Goal: Task Accomplishment & Management: Complete application form

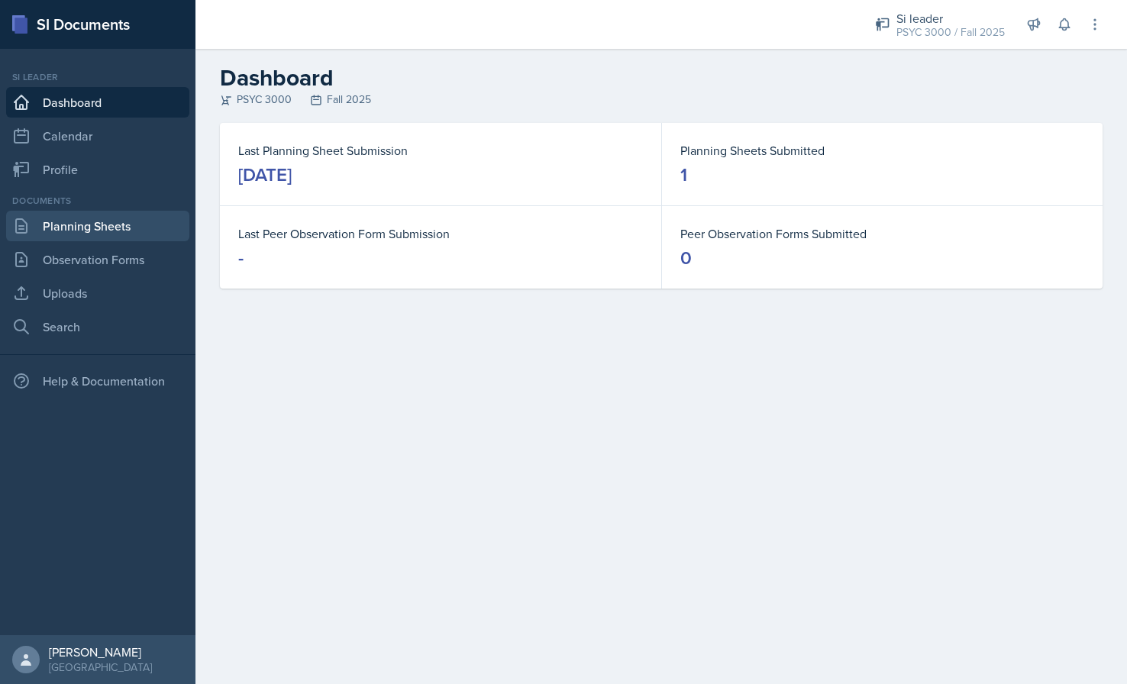
click at [62, 229] on link "Planning Sheets" at bounding box center [97, 226] width 183 height 31
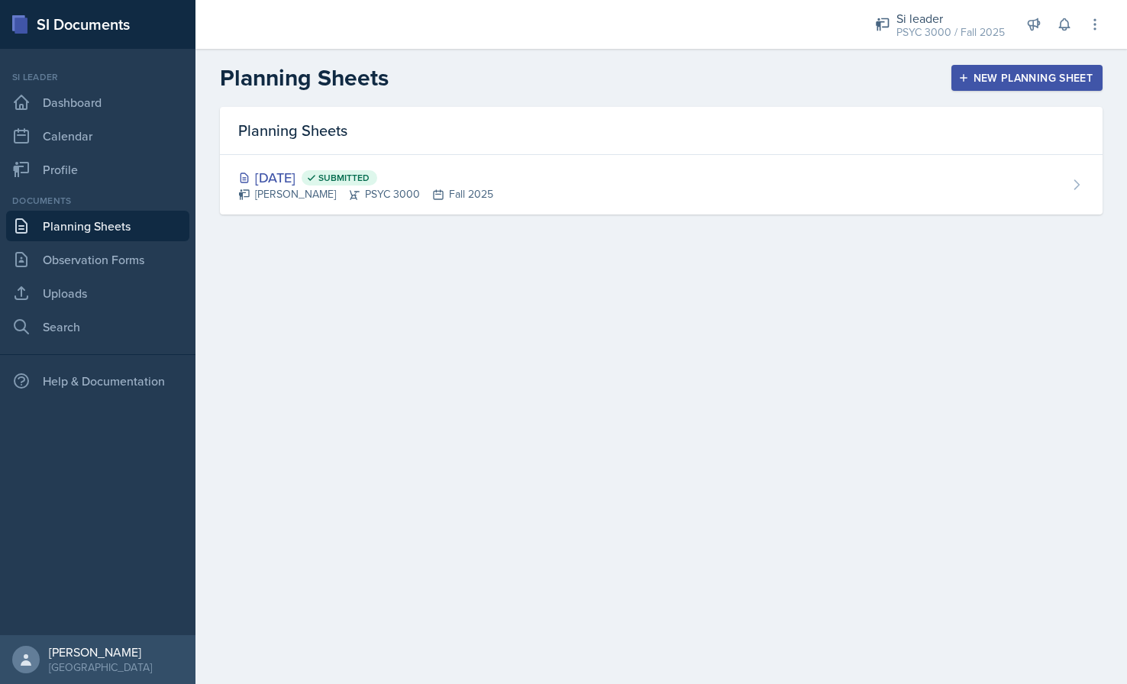
click at [1088, 76] on div "New Planning Sheet" at bounding box center [1027, 78] width 131 height 12
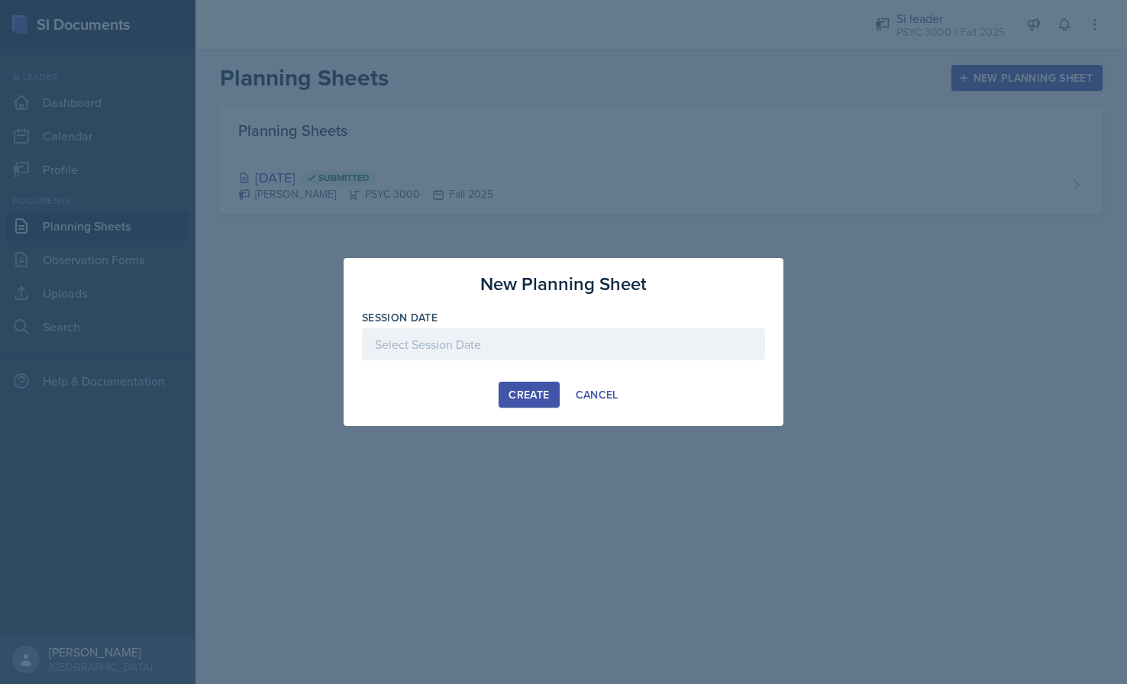
click at [687, 341] on div at bounding box center [563, 344] width 403 height 32
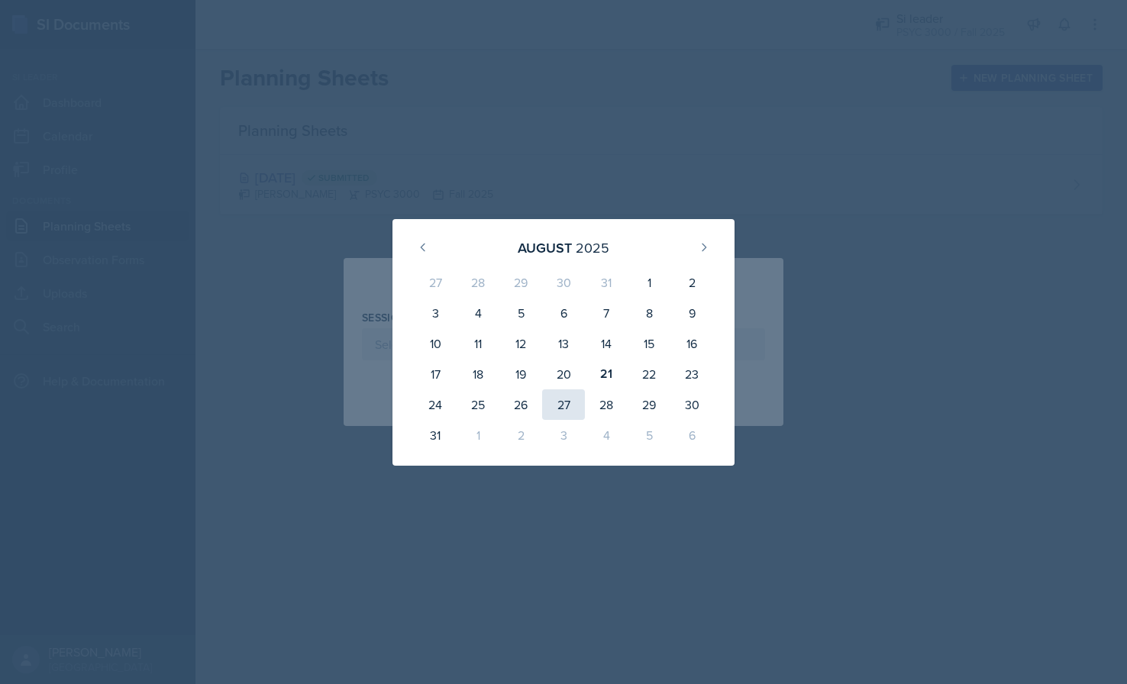
click at [563, 401] on div "27" at bounding box center [563, 405] width 43 height 31
type input "[DATE]"
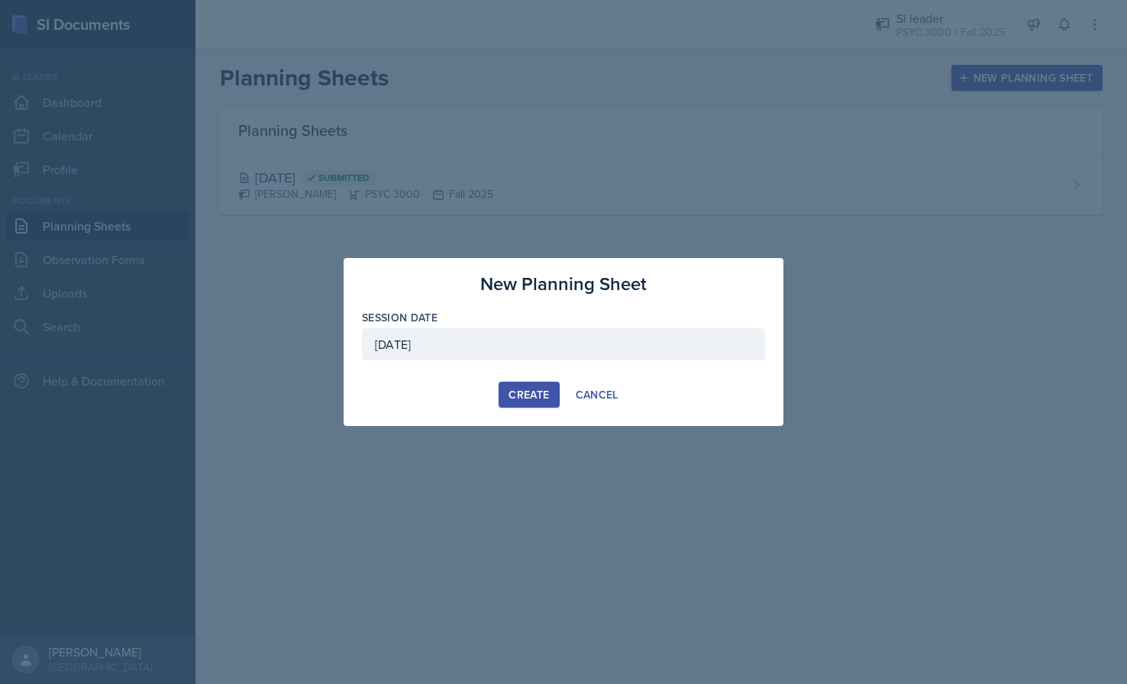
click at [538, 389] on div "Create" at bounding box center [529, 395] width 40 height 12
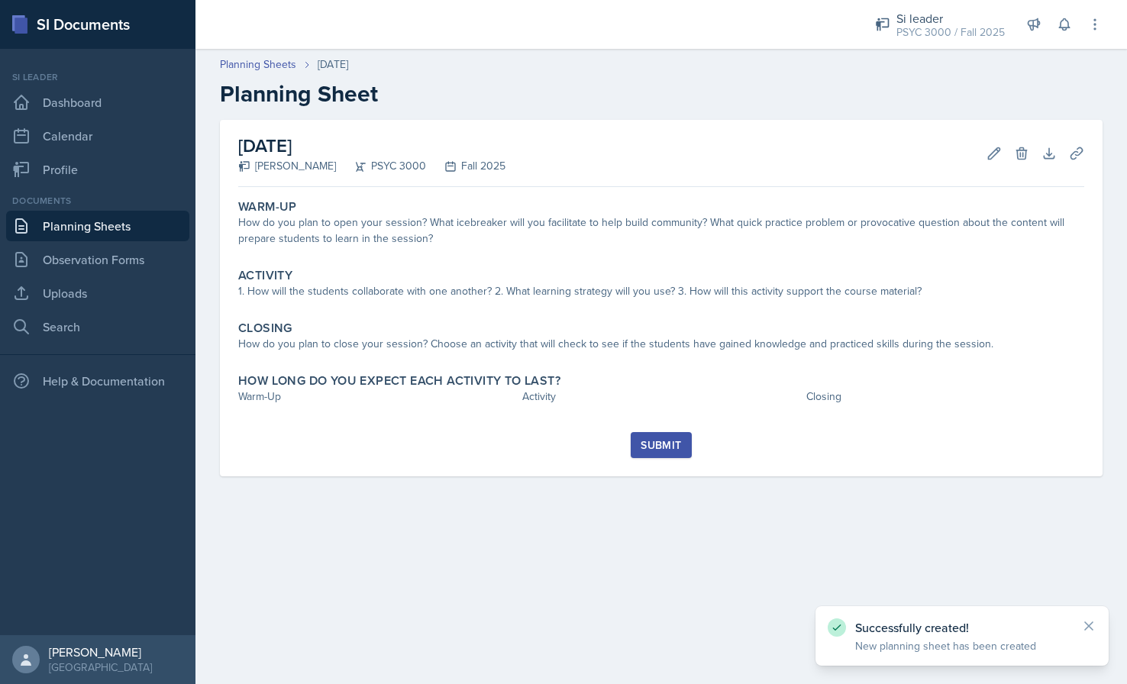
click at [669, 442] on div "Submit" at bounding box center [661, 445] width 40 height 12
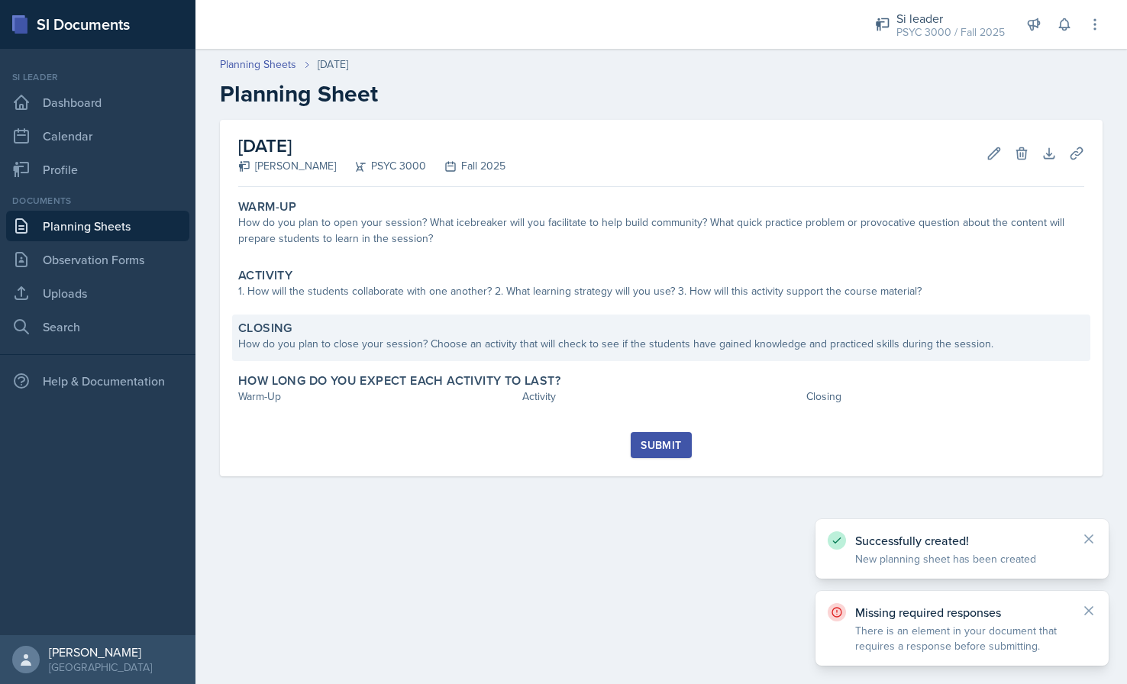
click at [800, 340] on div "How do you plan to close your session? Choose an activity that will check to se…" at bounding box center [661, 344] width 846 height 16
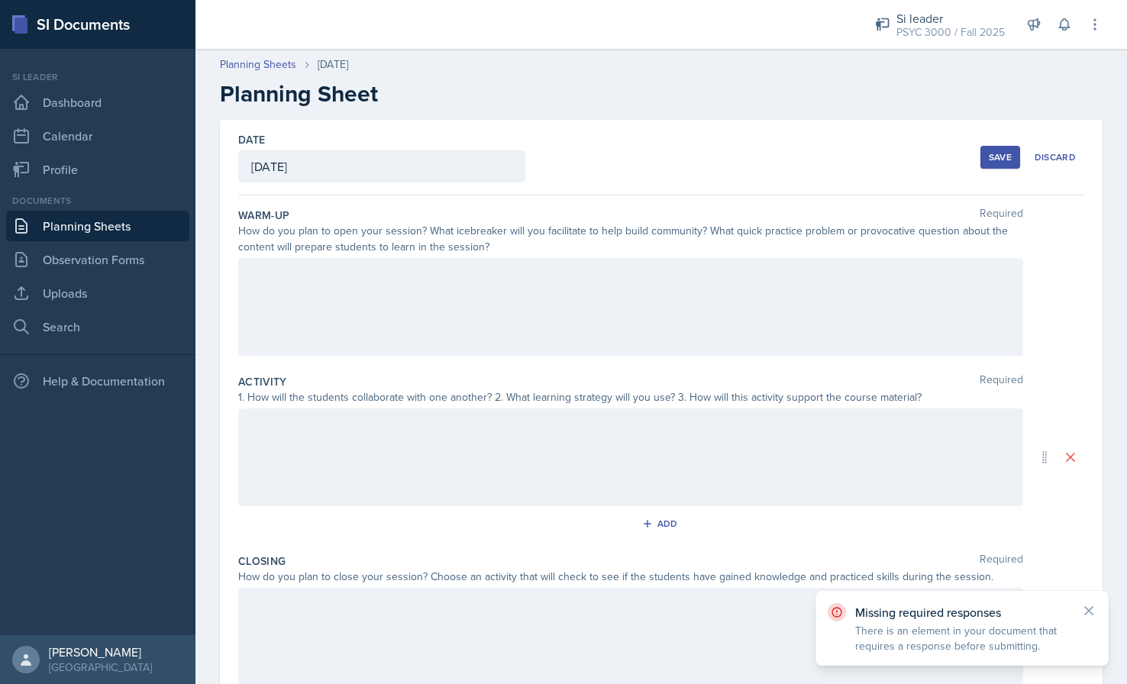
click at [800, 340] on div at bounding box center [630, 307] width 785 height 98
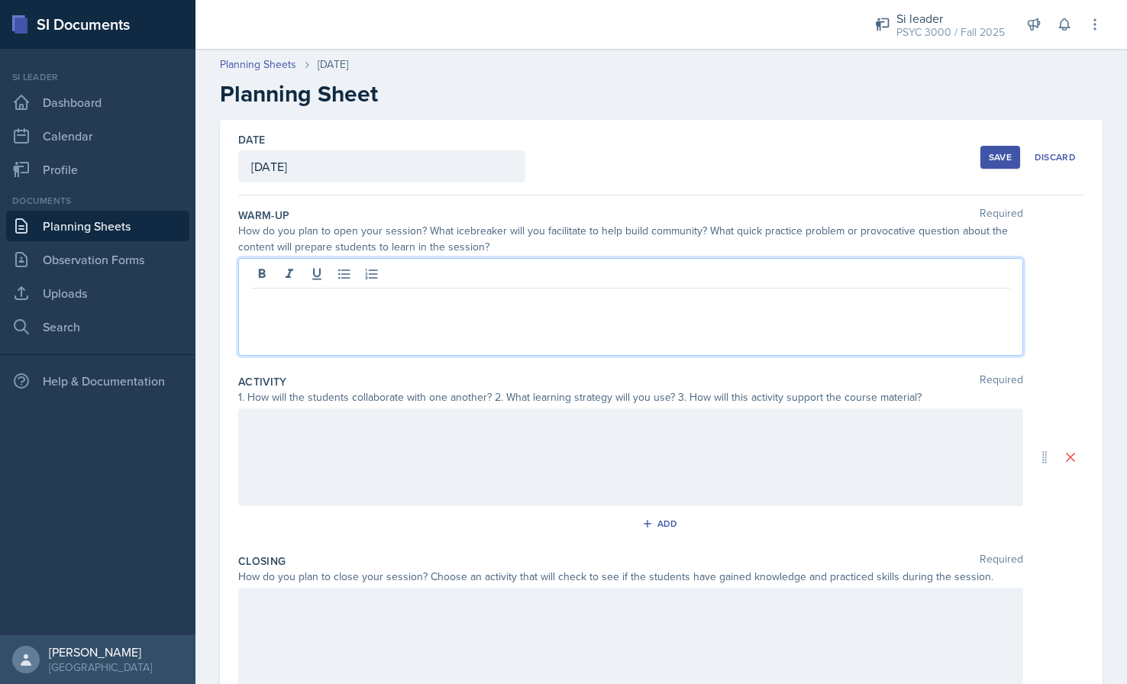
scroll to position [9, 0]
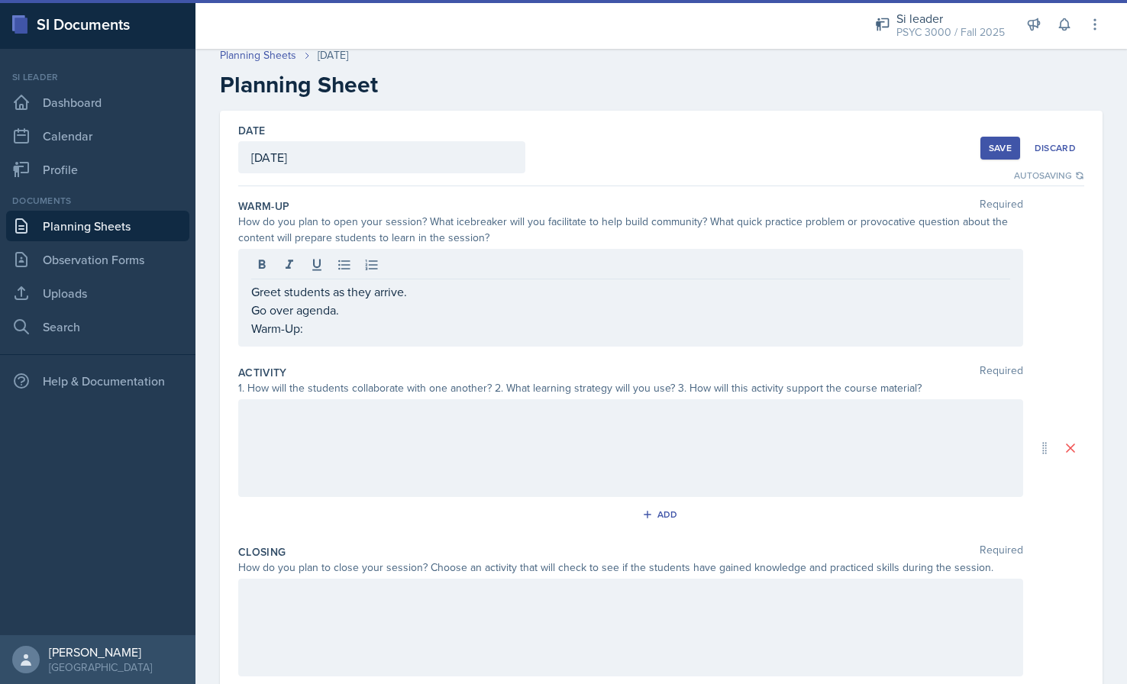
click at [351, 328] on p "Warm-Up:" at bounding box center [630, 328] width 759 height 18
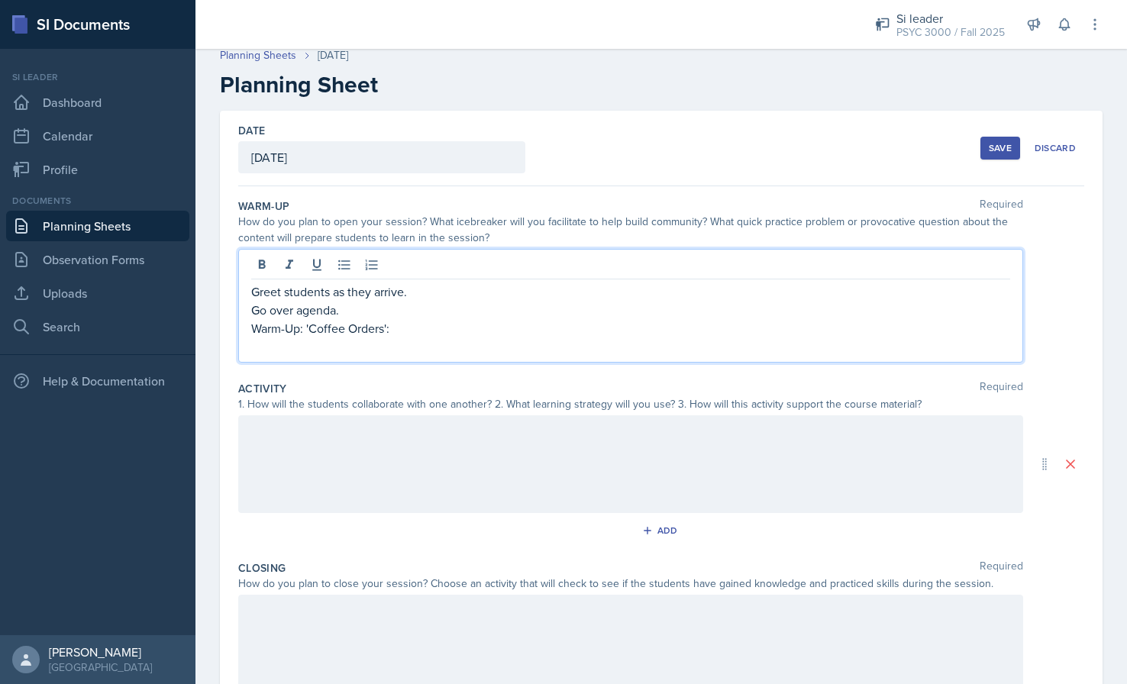
scroll to position [0, 0]
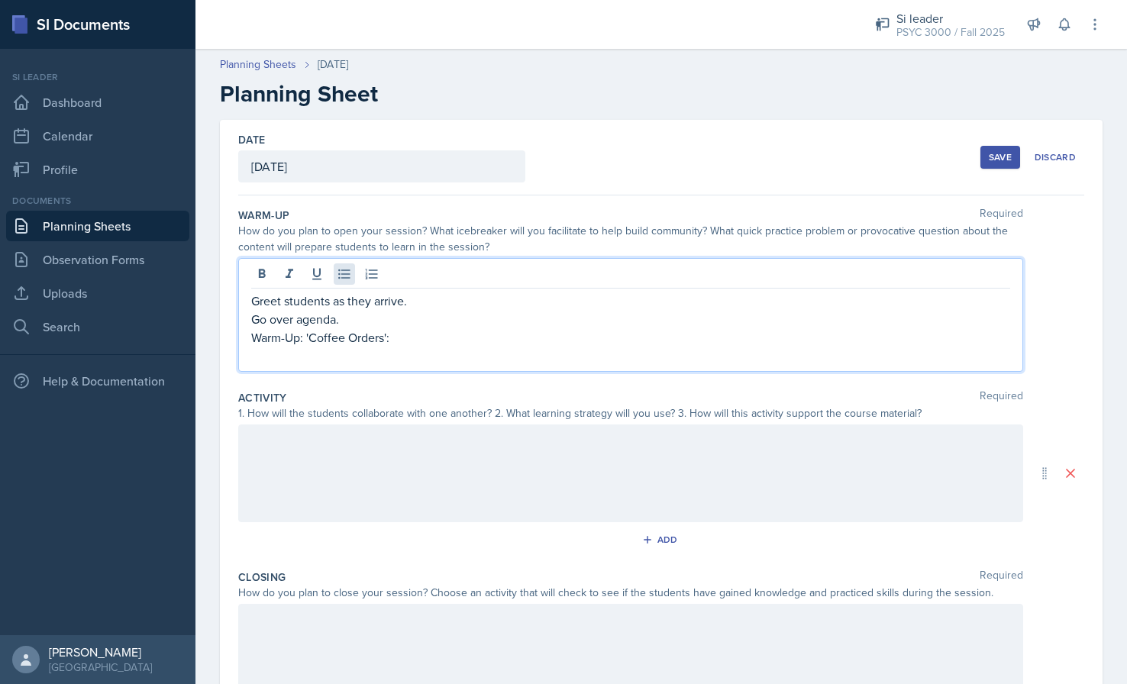
click at [345, 276] on icon at bounding box center [344, 274] width 15 height 15
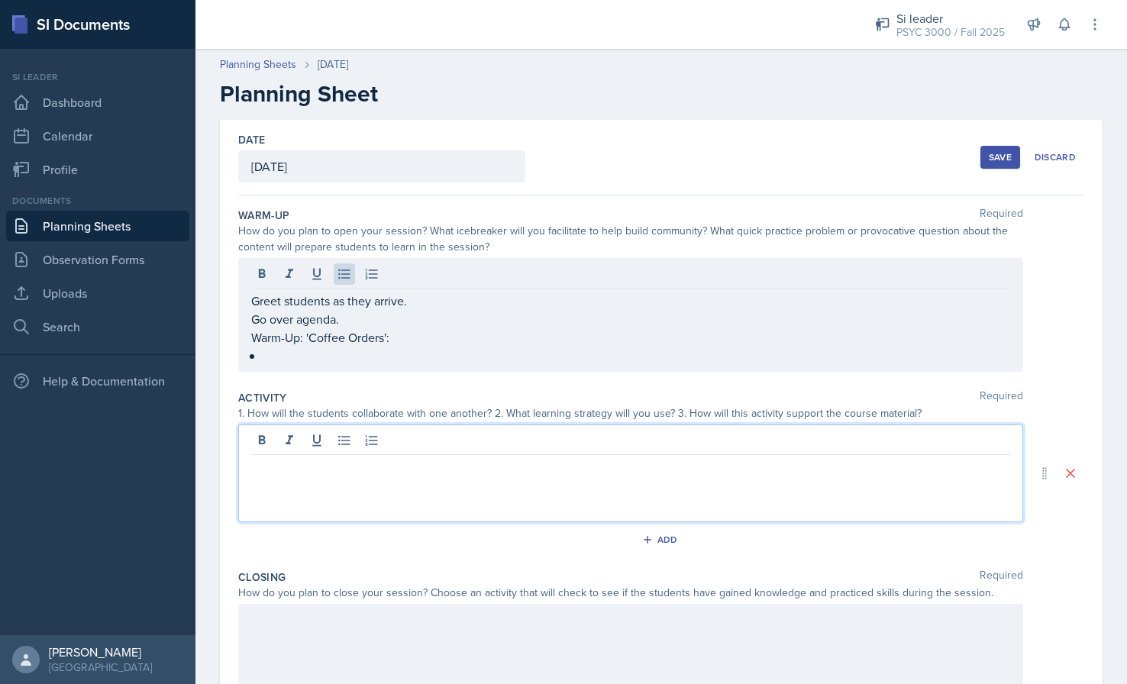
click at [296, 347] on p at bounding box center [637, 356] width 747 height 18
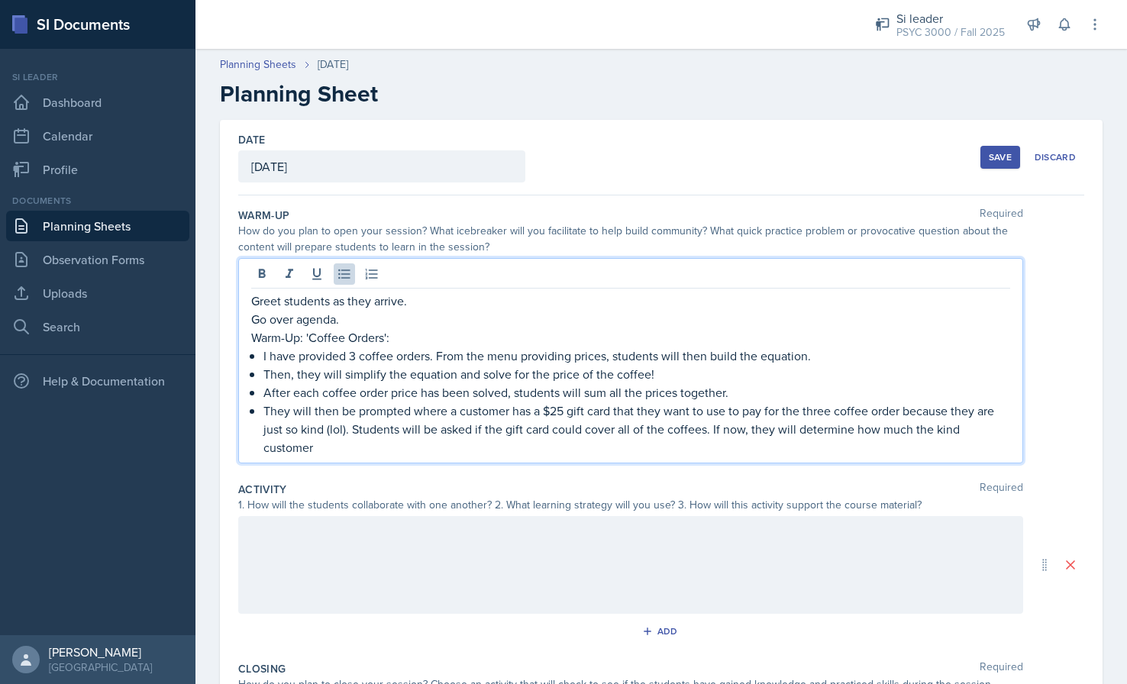
click at [902, 409] on p "They will then be prompted where a customer has a $25 gift card that they want …" at bounding box center [637, 429] width 747 height 55
click at [349, 448] on p "They will then be prompted where a customer has a $25 gift card that they want …" at bounding box center [637, 429] width 747 height 55
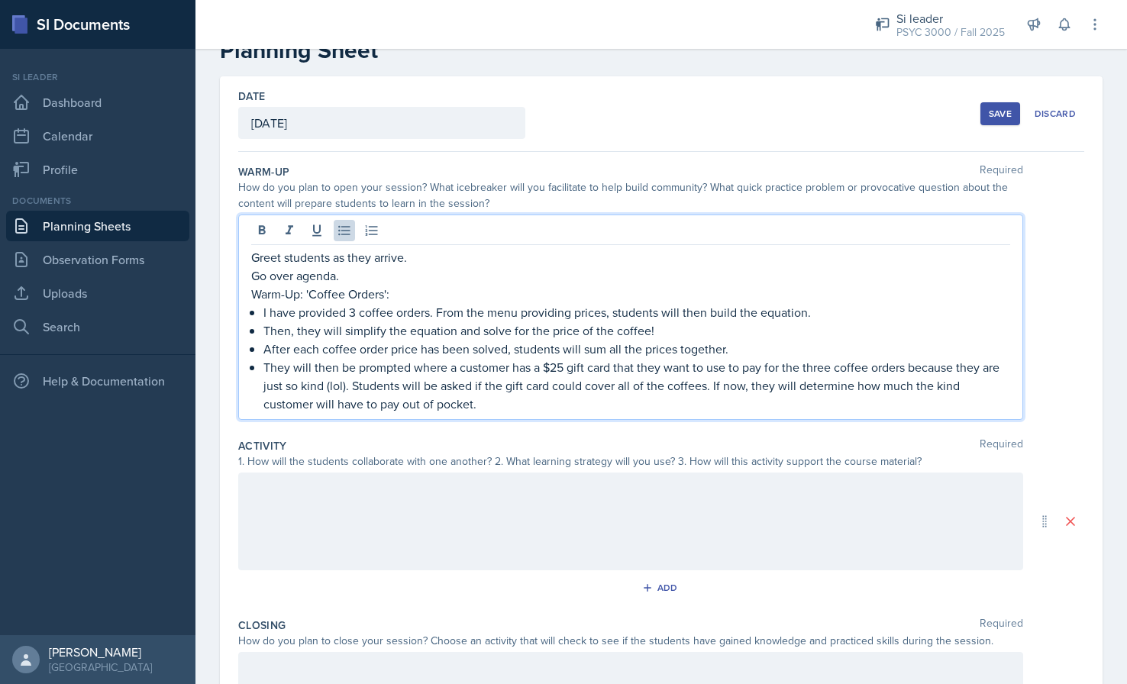
scroll to position [86, 0]
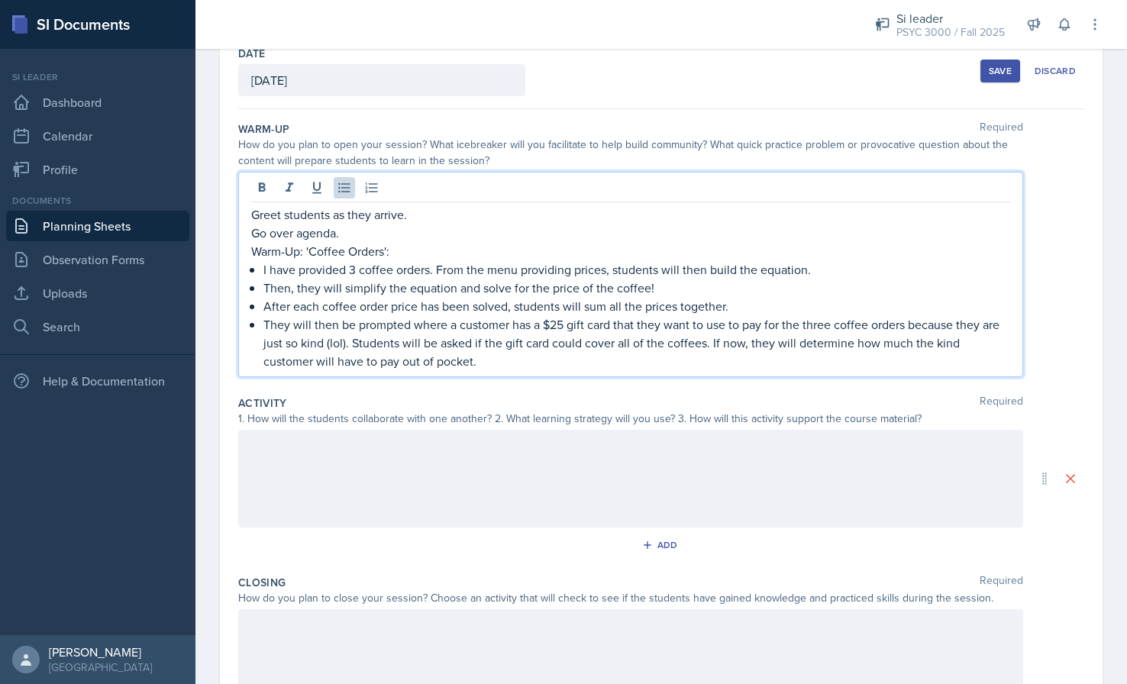
click at [349, 464] on div at bounding box center [630, 479] width 785 height 98
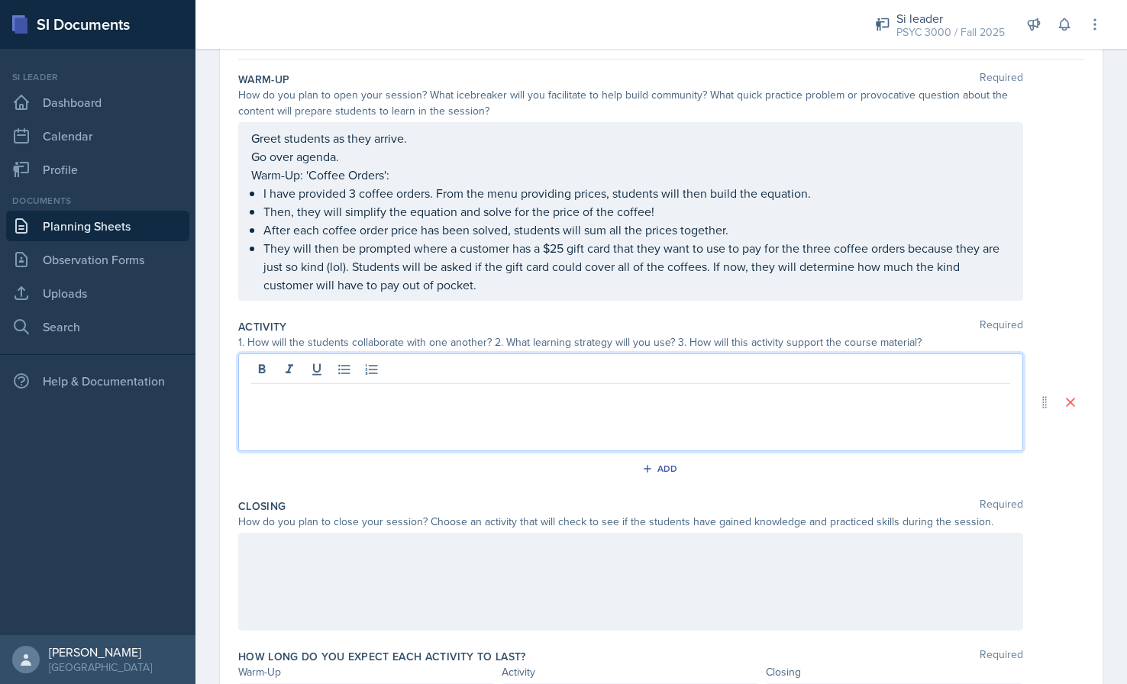
scroll to position [150, 0]
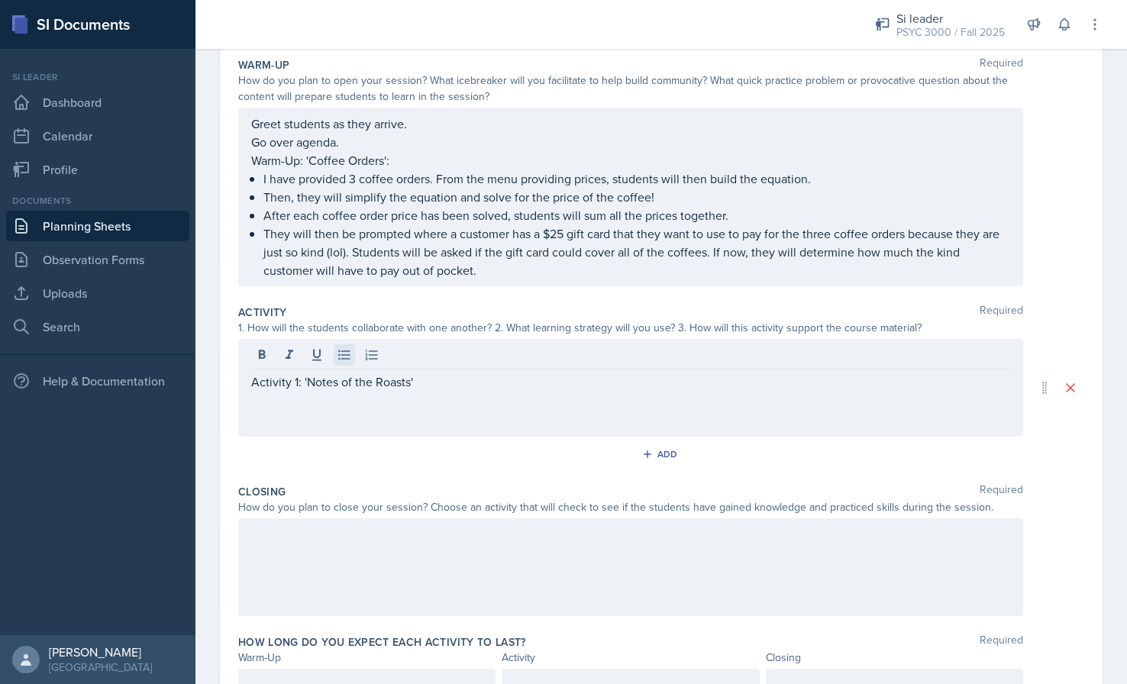
click at [344, 358] on icon at bounding box center [344, 355] width 15 height 15
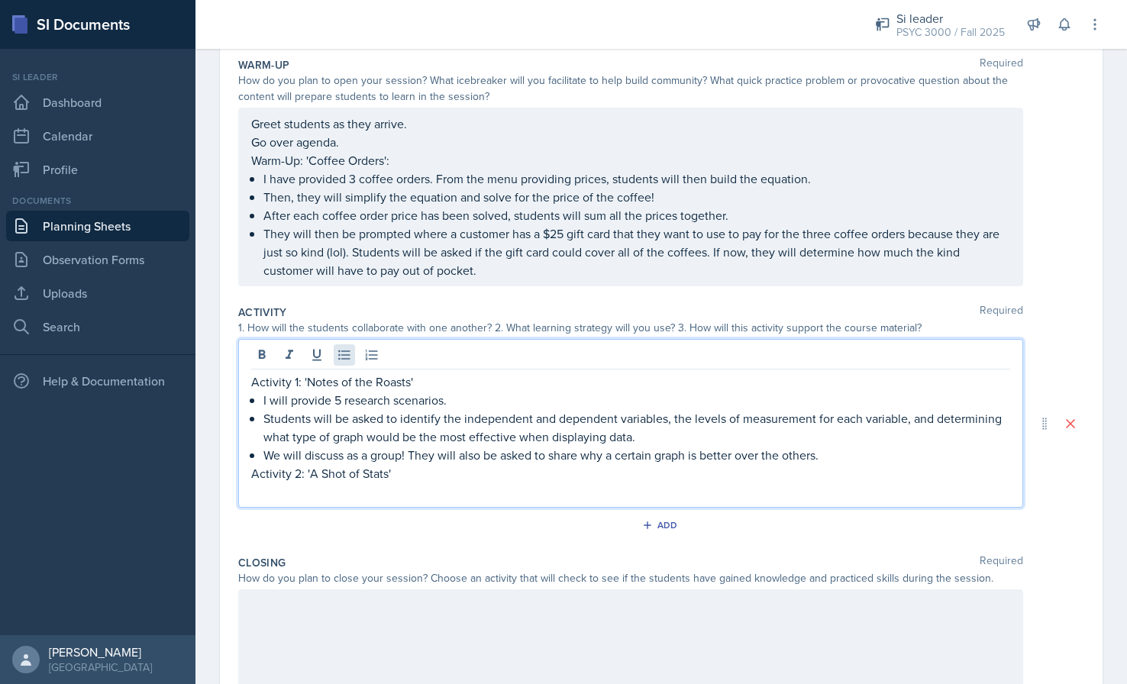
click at [335, 354] on button at bounding box center [344, 354] width 21 height 21
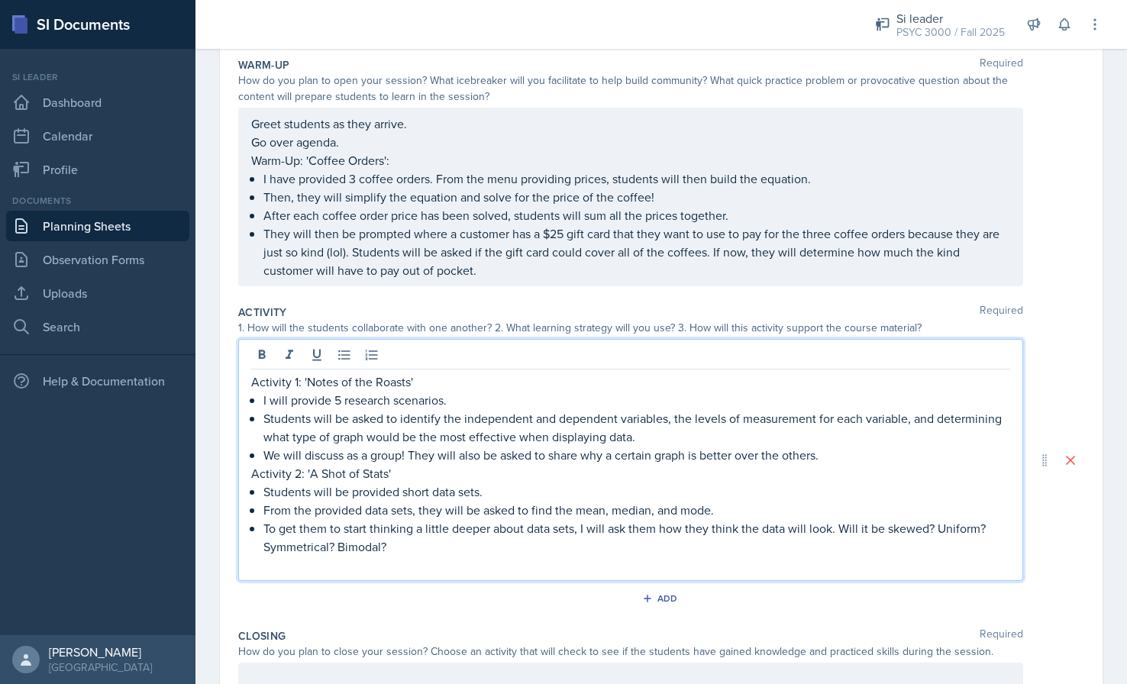
click at [263, 479] on p "Activity 2: 'A Shot of Stats'" at bounding box center [630, 473] width 759 height 18
click at [254, 477] on p "Activity 2: 'A Shot of Stats'" at bounding box center [630, 473] width 759 height 18
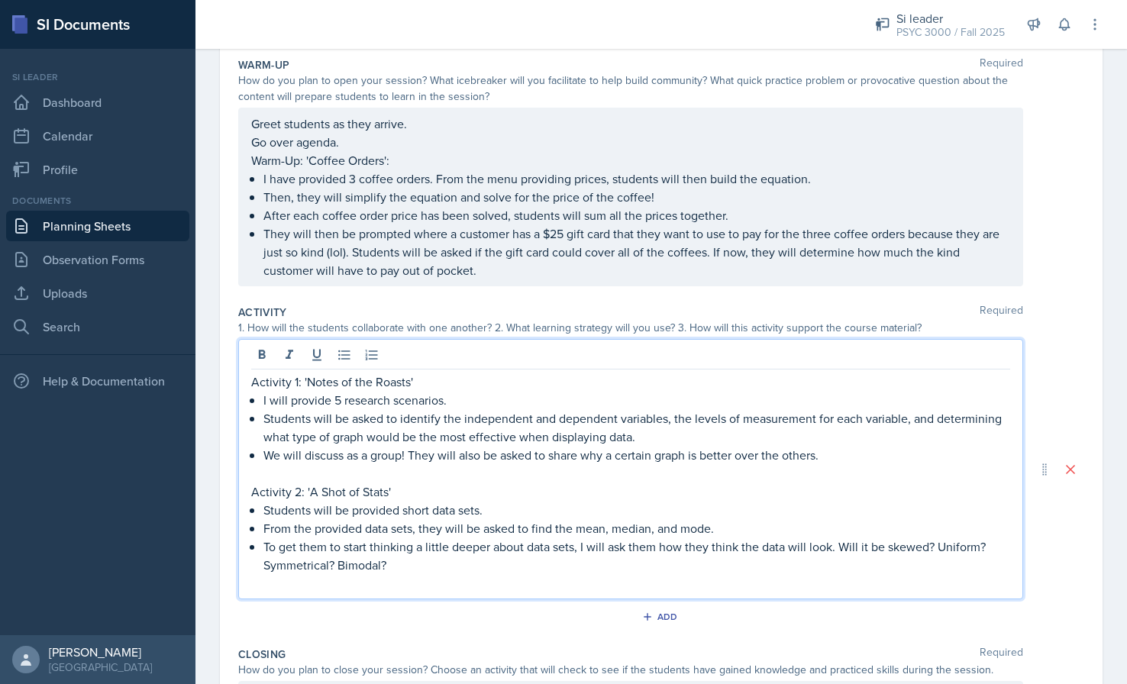
click at [407, 568] on p "To get them to start thinking a little deeper about data sets, I will ask them …" at bounding box center [637, 556] width 747 height 37
click at [500, 518] on p "Students will be provided short data sets." at bounding box center [637, 510] width 747 height 18
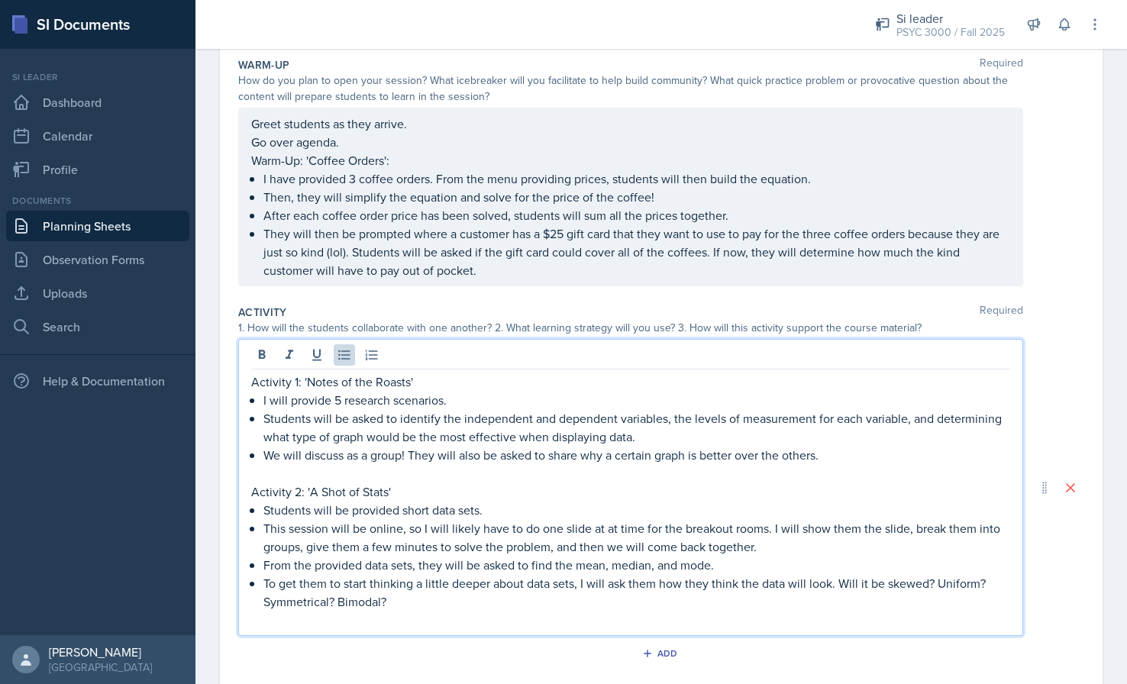
click at [616, 530] on p "This session will be online, so I will likely have to do one slide at at time f…" at bounding box center [637, 537] width 747 height 37
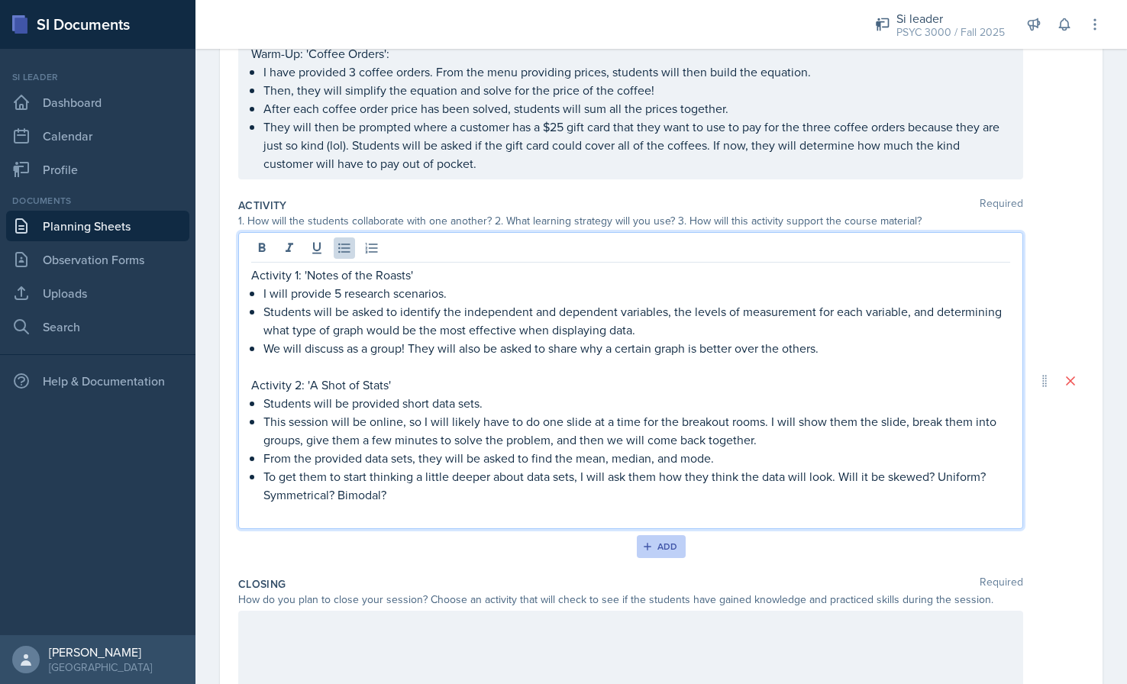
scroll to position [267, 0]
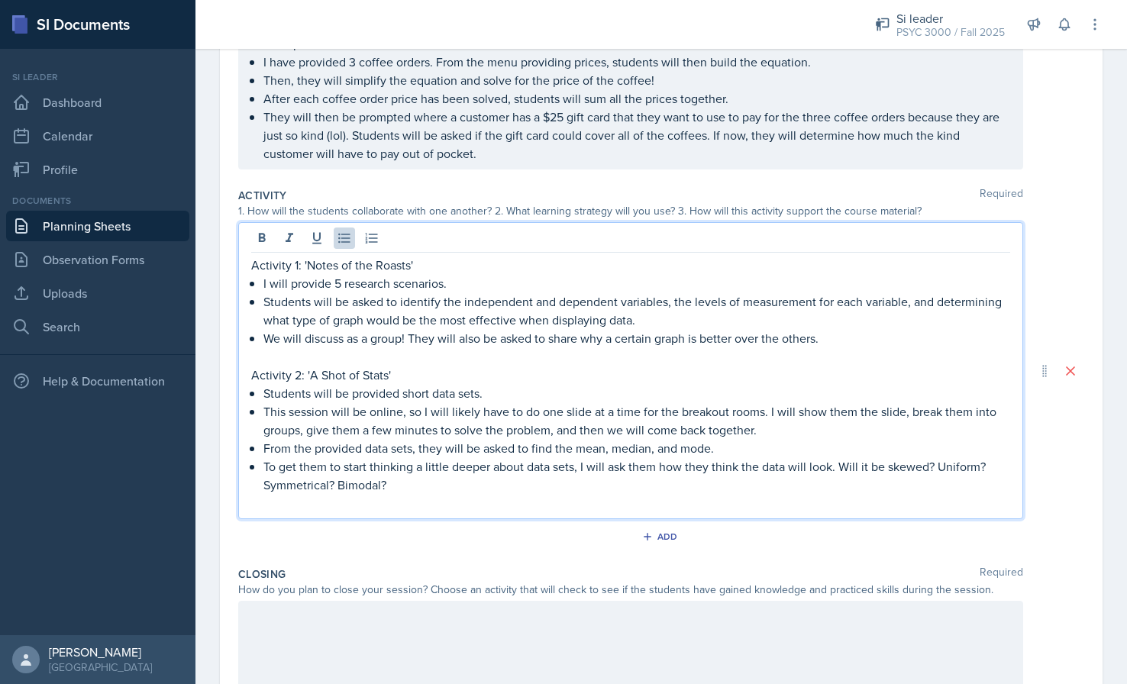
click at [404, 504] on p at bounding box center [630, 503] width 759 height 18
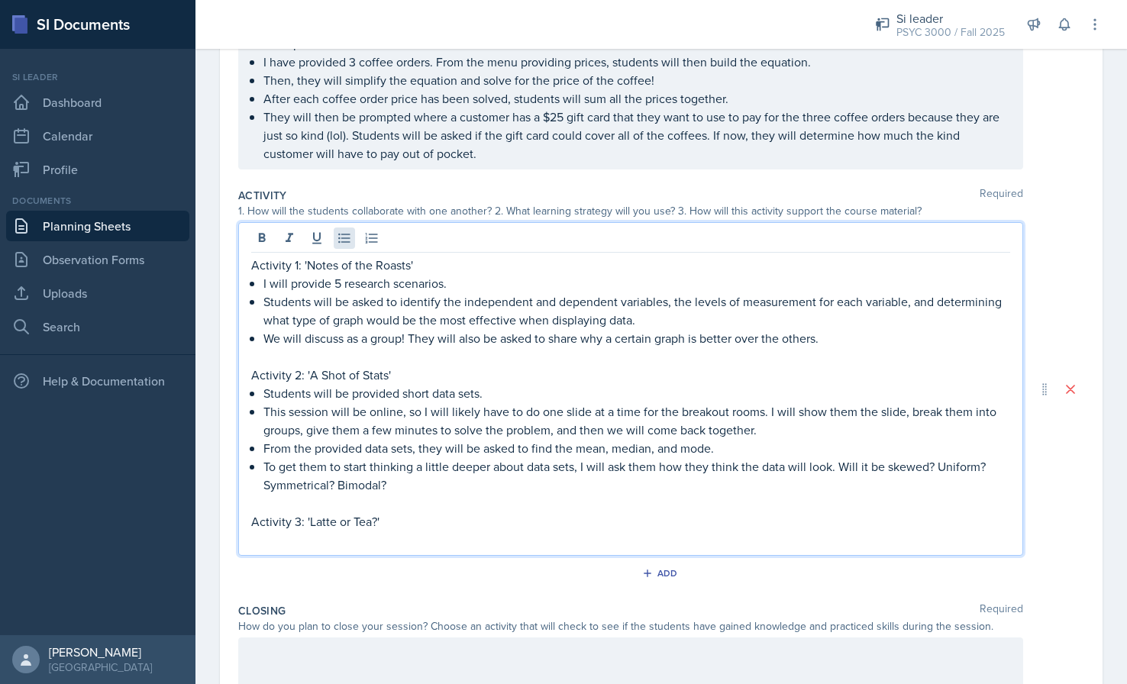
click at [349, 235] on icon at bounding box center [344, 238] width 15 height 15
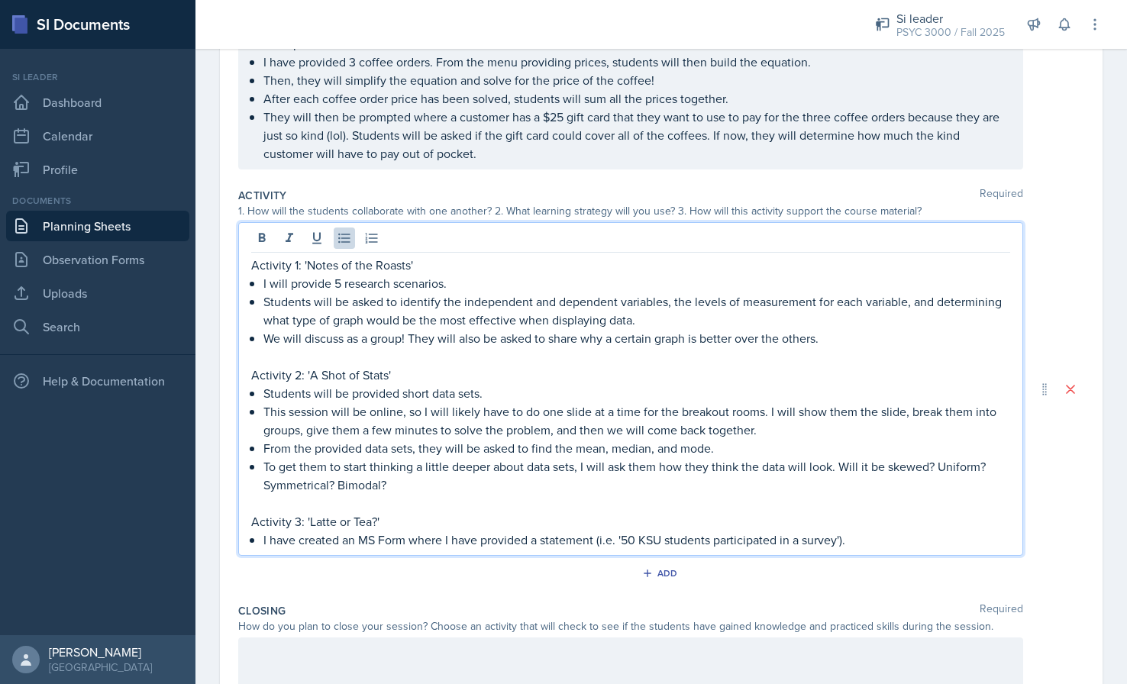
click at [541, 541] on p "I have created an MS Form where I have provided a statement (i.e. '50 KSU stude…" at bounding box center [637, 540] width 747 height 18
drag, startPoint x: 601, startPoint y: 541, endPoint x: 620, endPoint y: 539, distance: 19.2
click at [601, 541] on p "I have created an MS Form where I have provided 10 statement (i.e. '50 KSU stud…" at bounding box center [637, 540] width 747 height 18
click at [894, 543] on p "I have created an MS Form where I have provided 10 statements (i.e. '50 KSU stu…" at bounding box center [637, 540] width 747 height 18
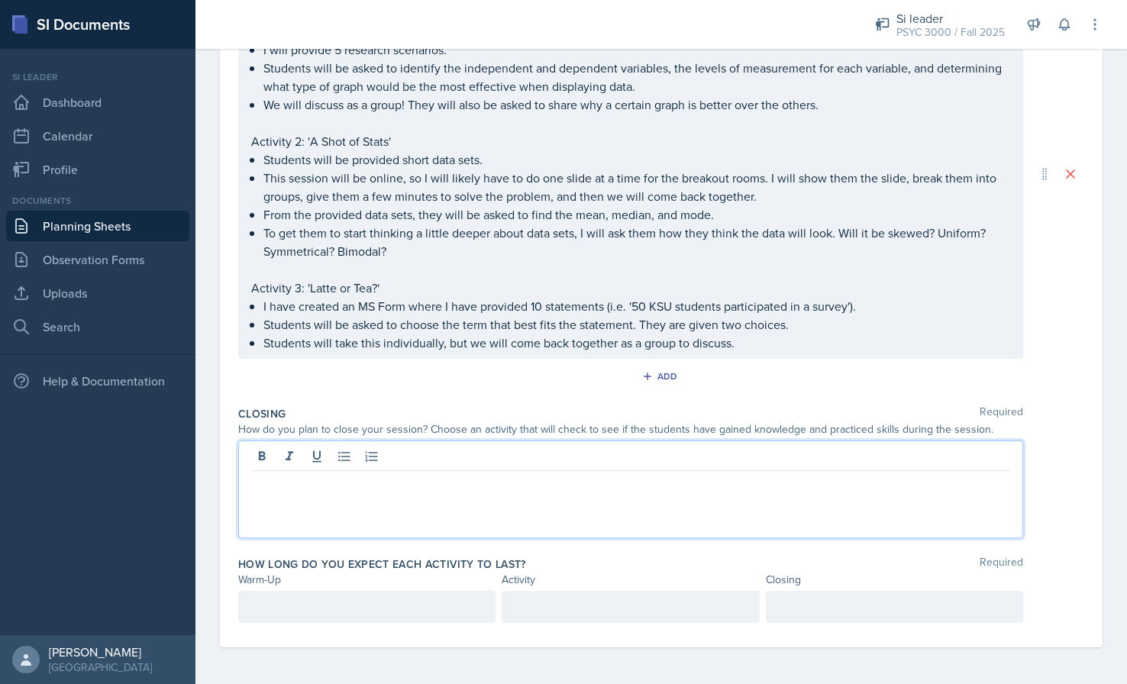
click at [445, 464] on div at bounding box center [630, 490] width 785 height 98
click at [346, 446] on button at bounding box center [344, 456] width 21 height 21
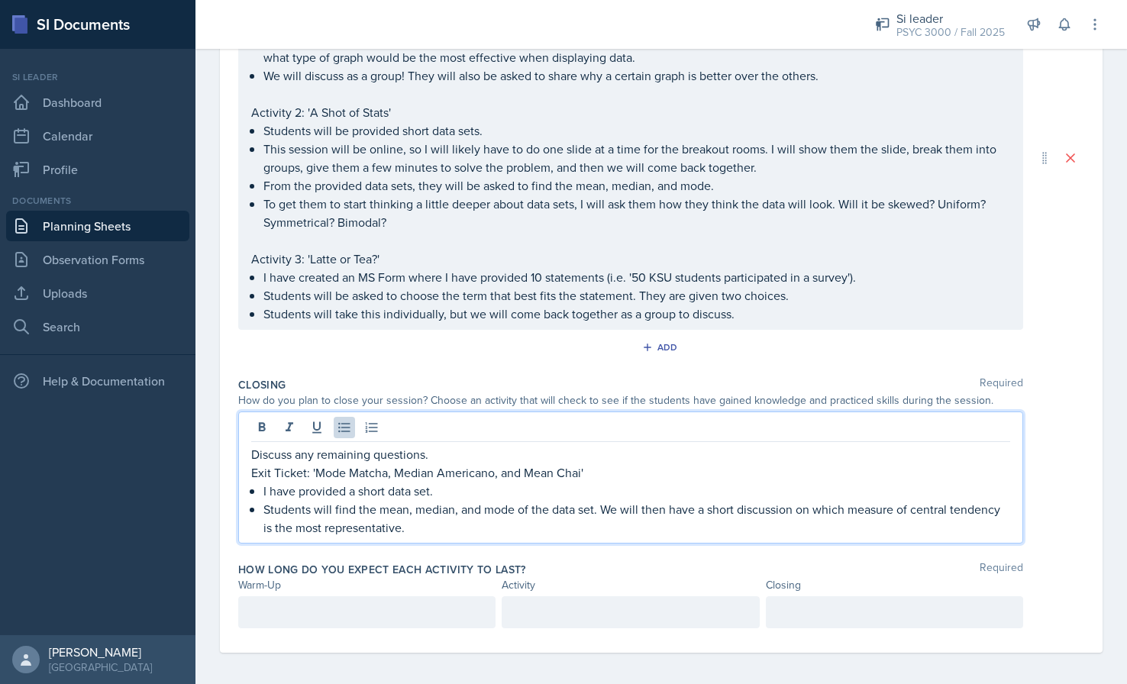
scroll to position [509, 0]
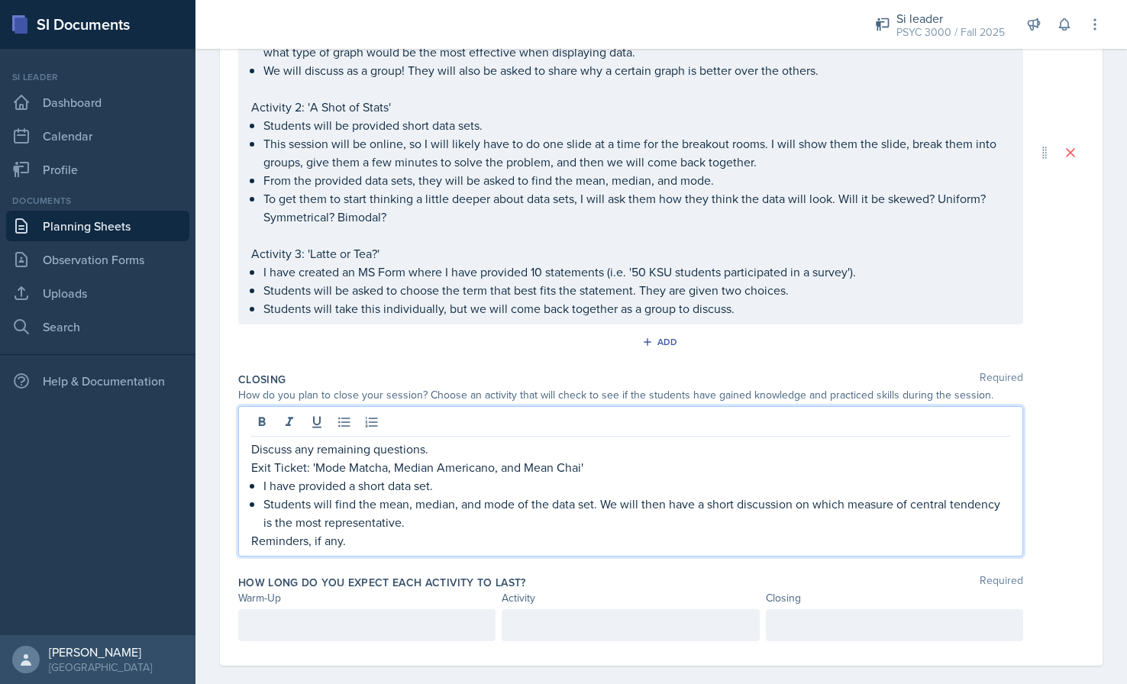
click at [332, 629] on div at bounding box center [366, 626] width 257 height 32
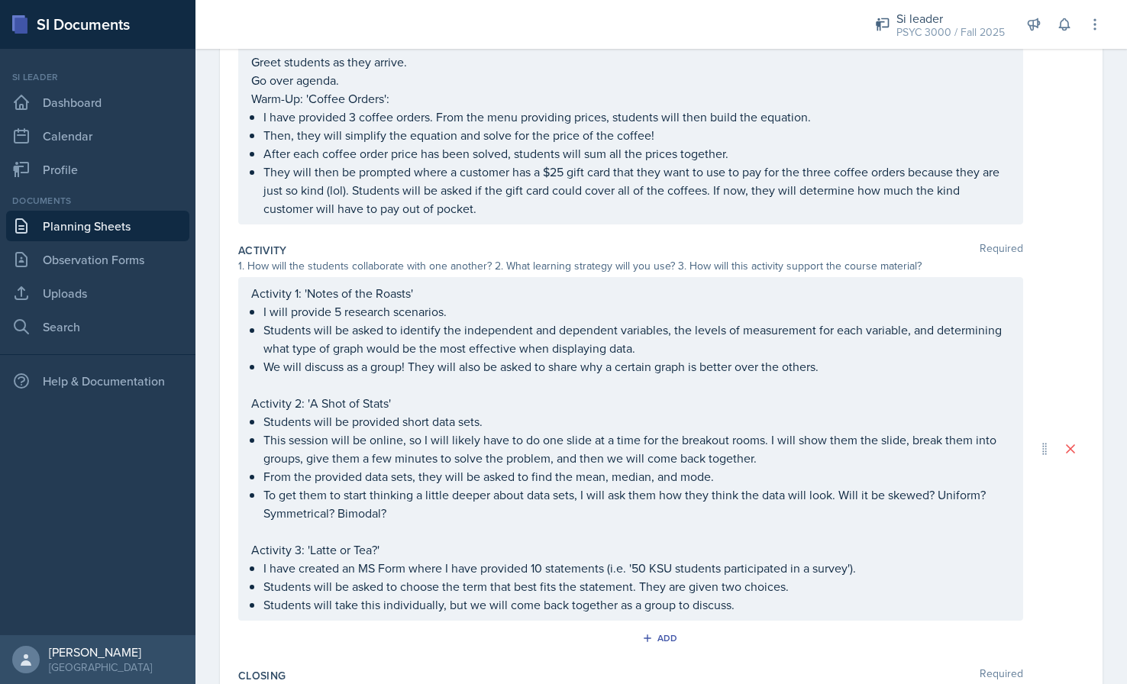
scroll to position [527, 0]
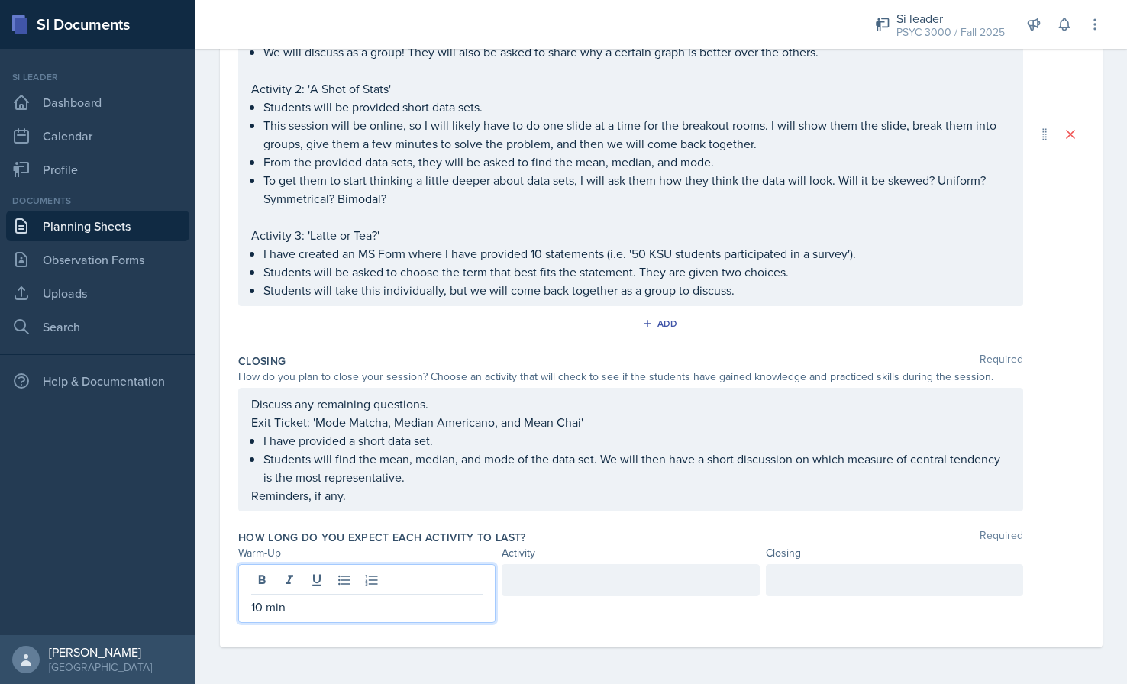
click at [566, 569] on div at bounding box center [630, 580] width 257 height 32
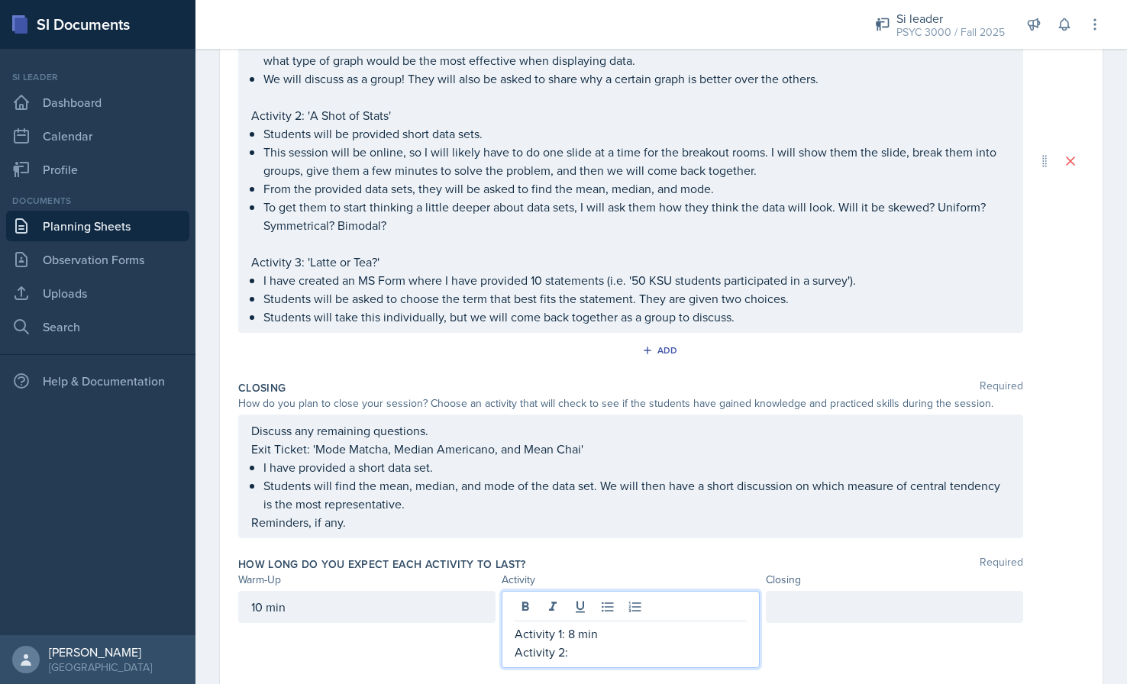
scroll to position [510, 0]
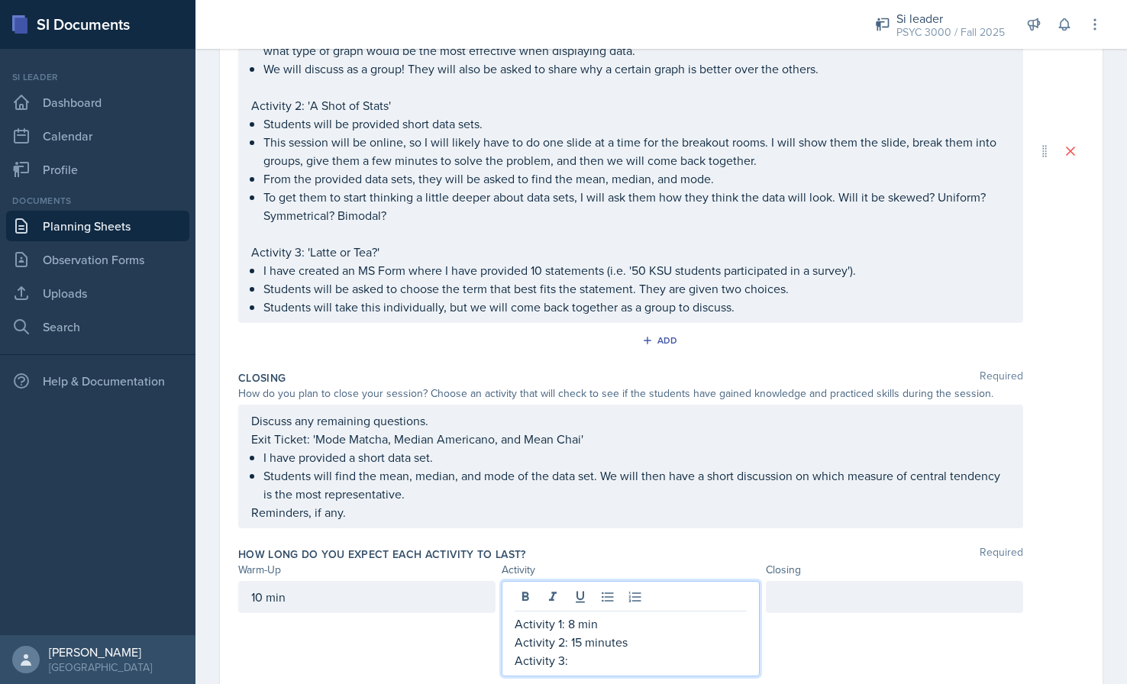
click at [576, 645] on p "Activity 2: 15 minutes" at bounding box center [630, 642] width 231 height 18
click at [567, 625] on p "Activity 1: 8 min" at bounding box center [630, 624] width 231 height 18
click at [569, 624] on p "Activity 1: 8 min" at bounding box center [630, 624] width 231 height 18
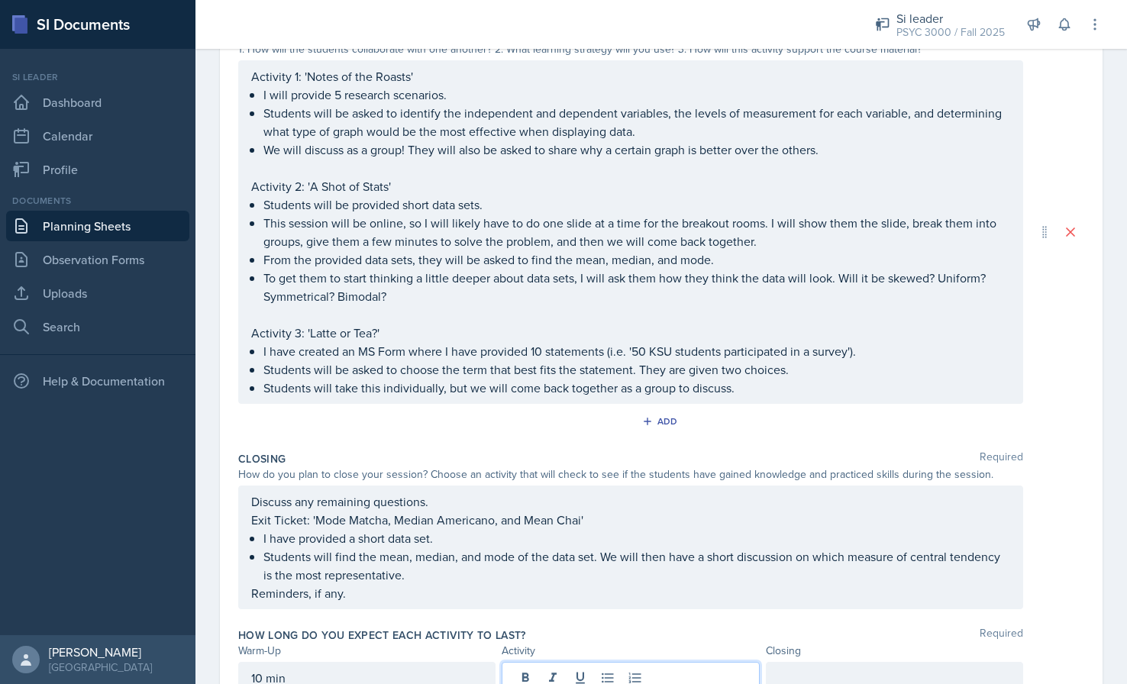
scroll to position [507, 0]
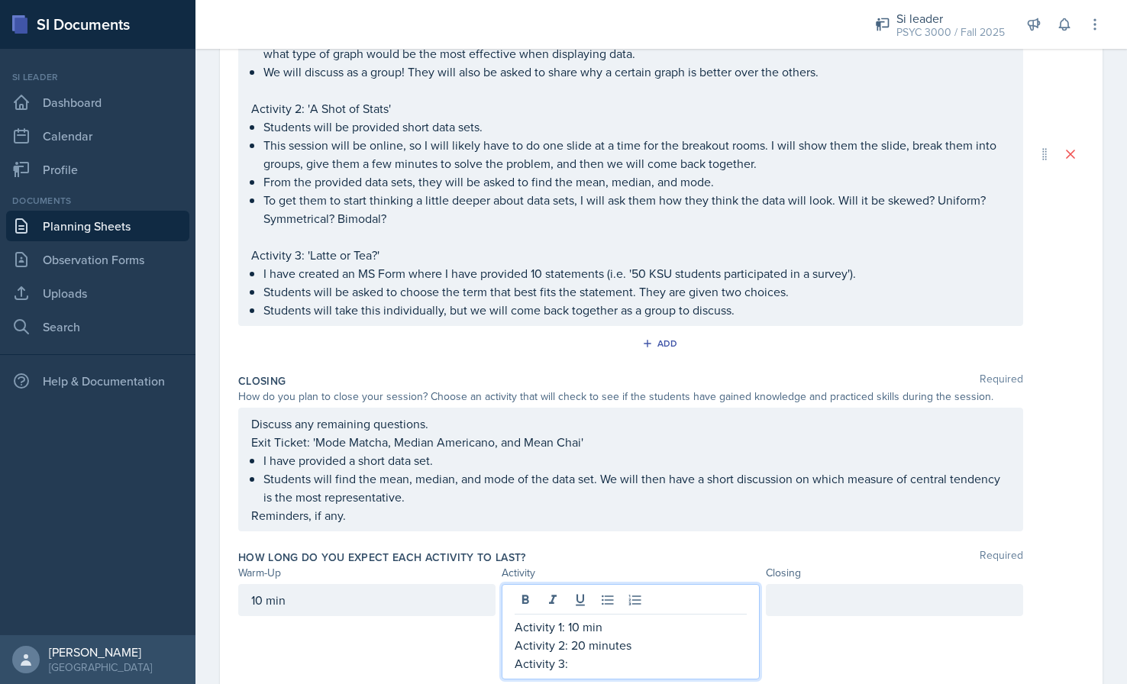
click at [577, 669] on p "Activity 3:" at bounding box center [630, 664] width 231 height 18
click at [859, 594] on div at bounding box center [894, 600] width 257 height 32
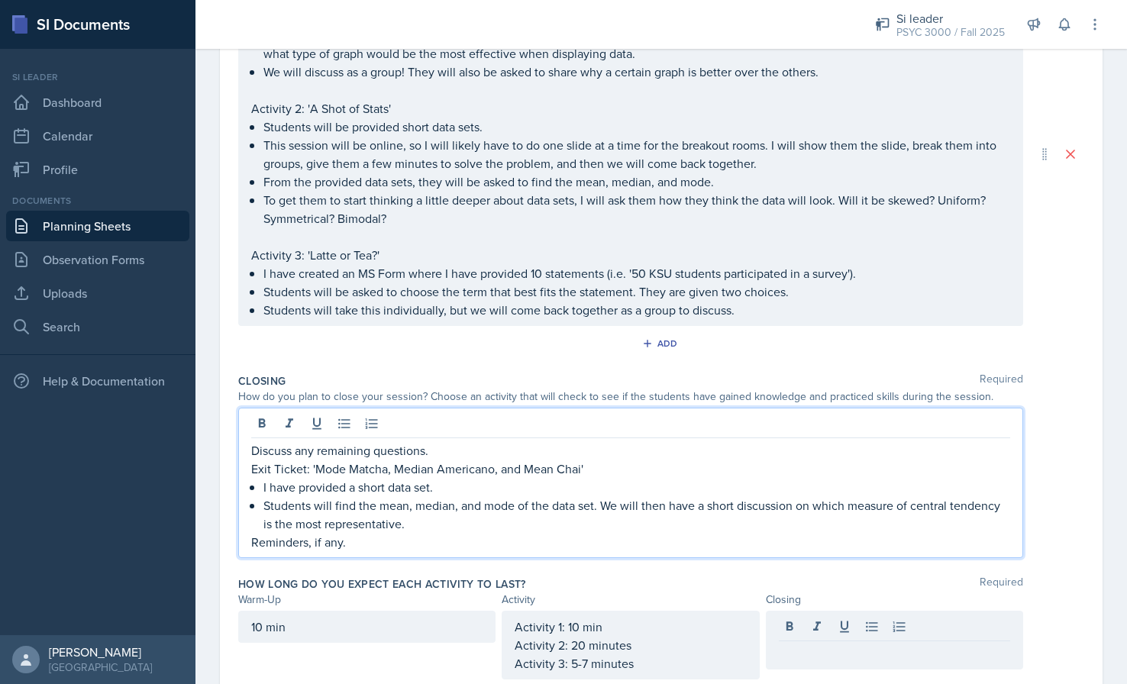
click at [473, 516] on div "Discuss any remaining questions. Exit Ticket: 'Mode Matcha, Median Americano, a…" at bounding box center [630, 496] width 759 height 110
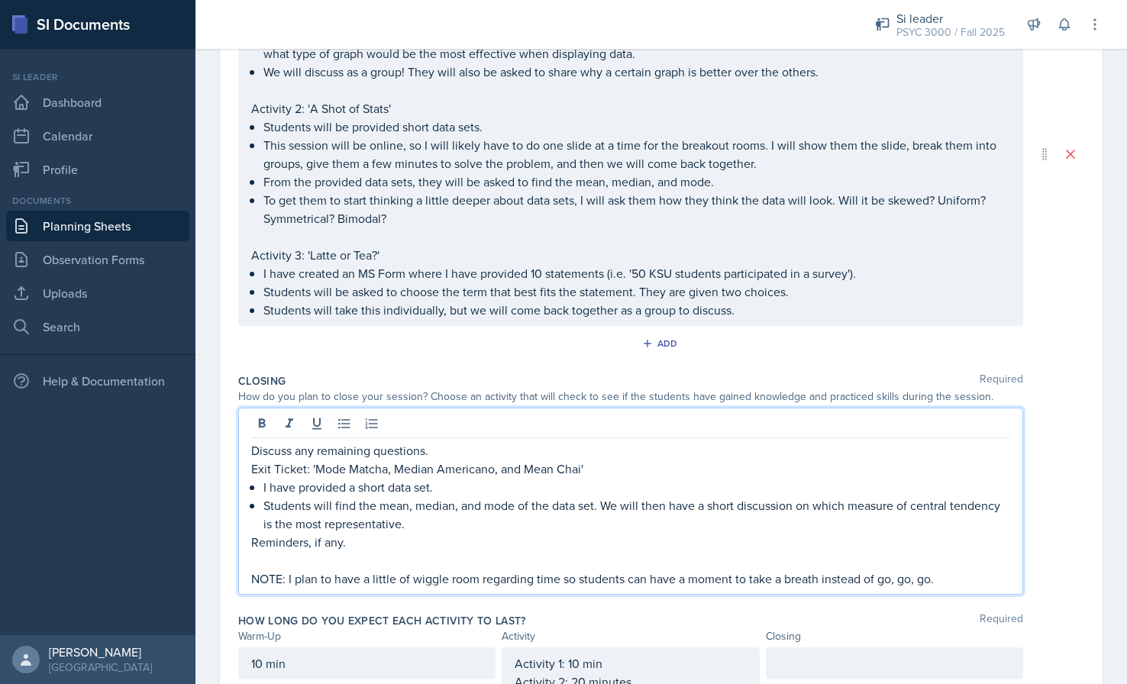
scroll to position [600, 0]
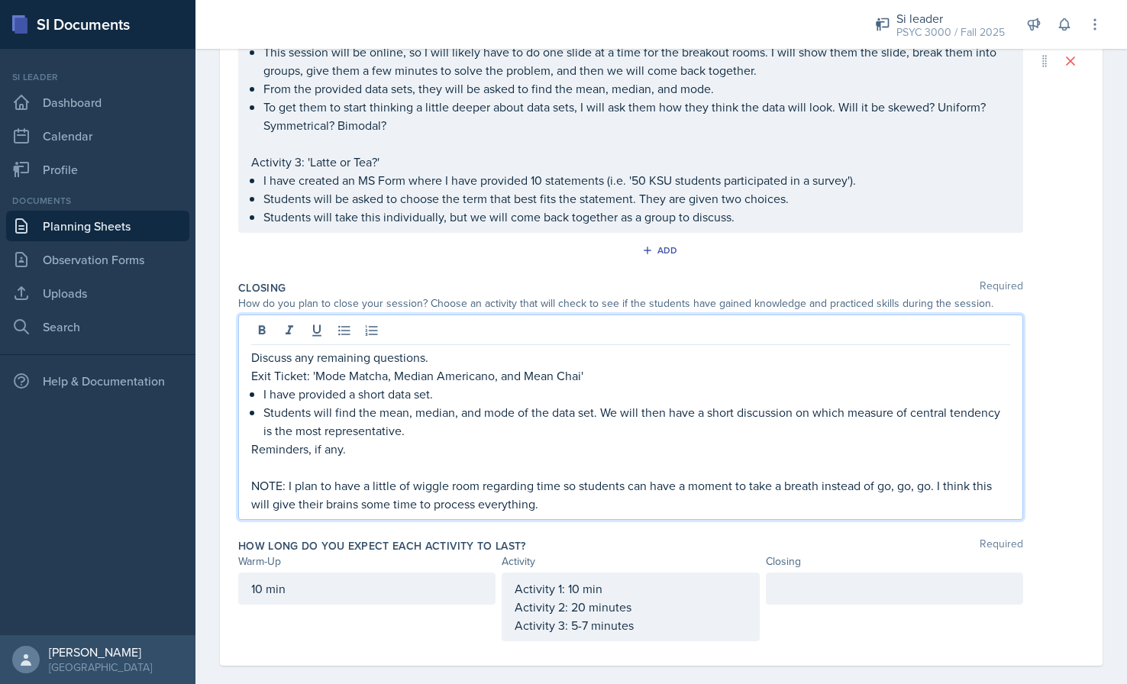
drag, startPoint x: 568, startPoint y: 504, endPoint x: 247, endPoint y: 491, distance: 320.3
click at [247, 491] on div "Discuss any remaining questions. Exit Ticket: 'Mode Matcha, Median Americano, a…" at bounding box center [630, 417] width 785 height 205
click at [267, 329] on icon at bounding box center [261, 330] width 15 height 15
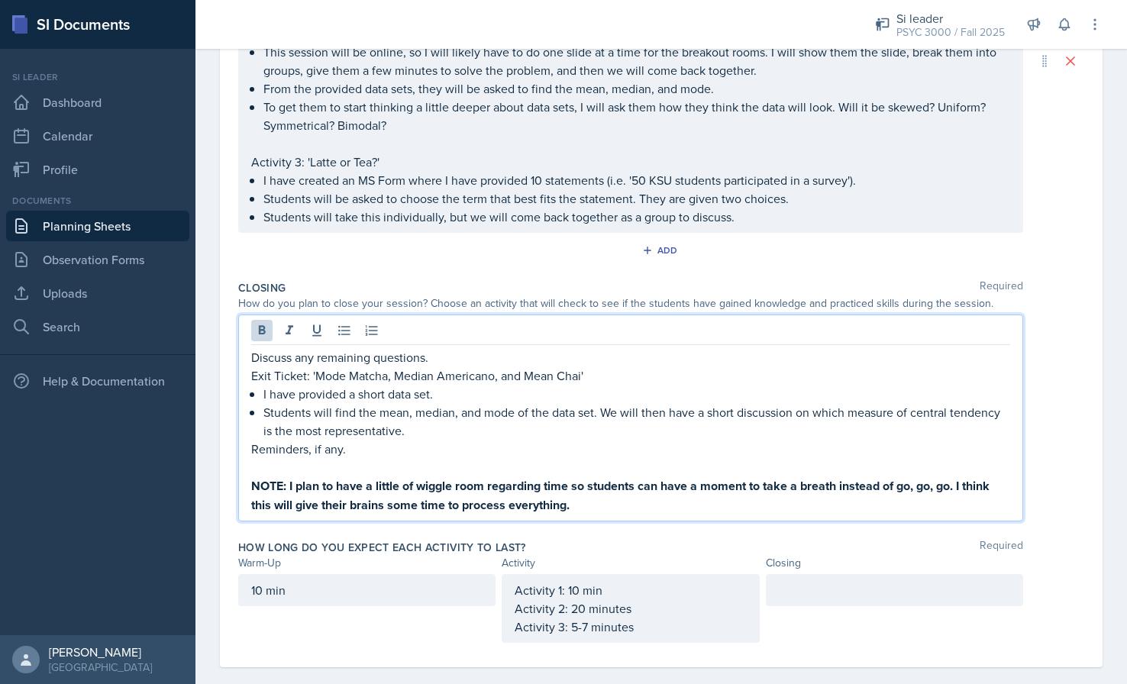
click at [807, 587] on div at bounding box center [894, 590] width 257 height 32
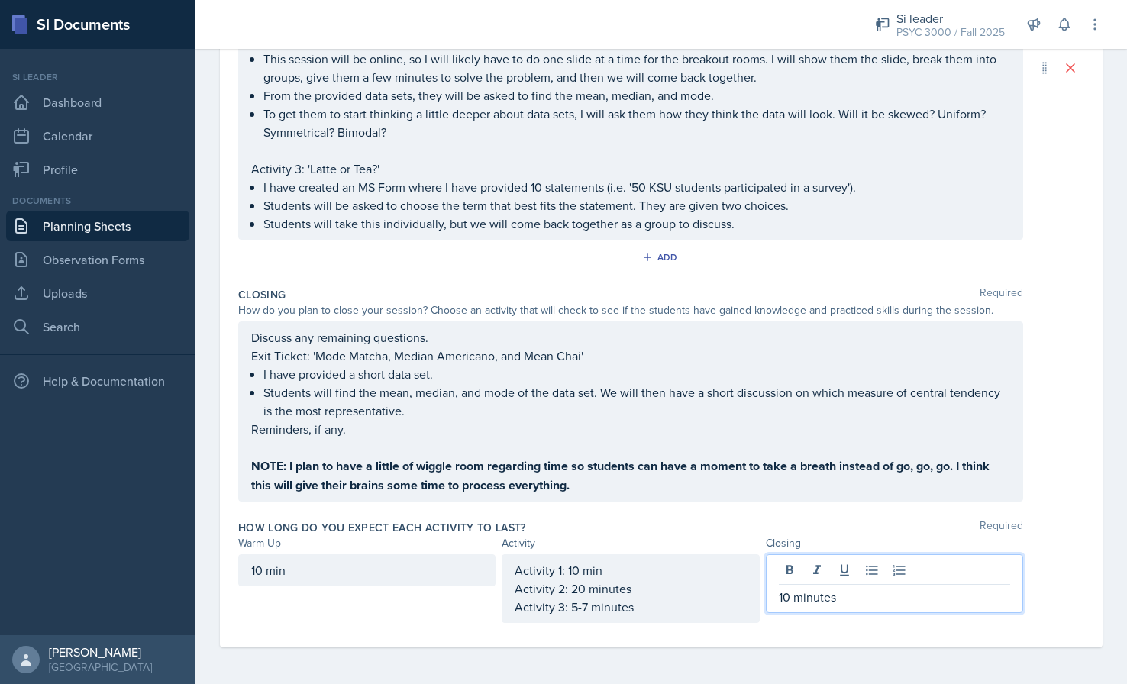
scroll to position [584, 0]
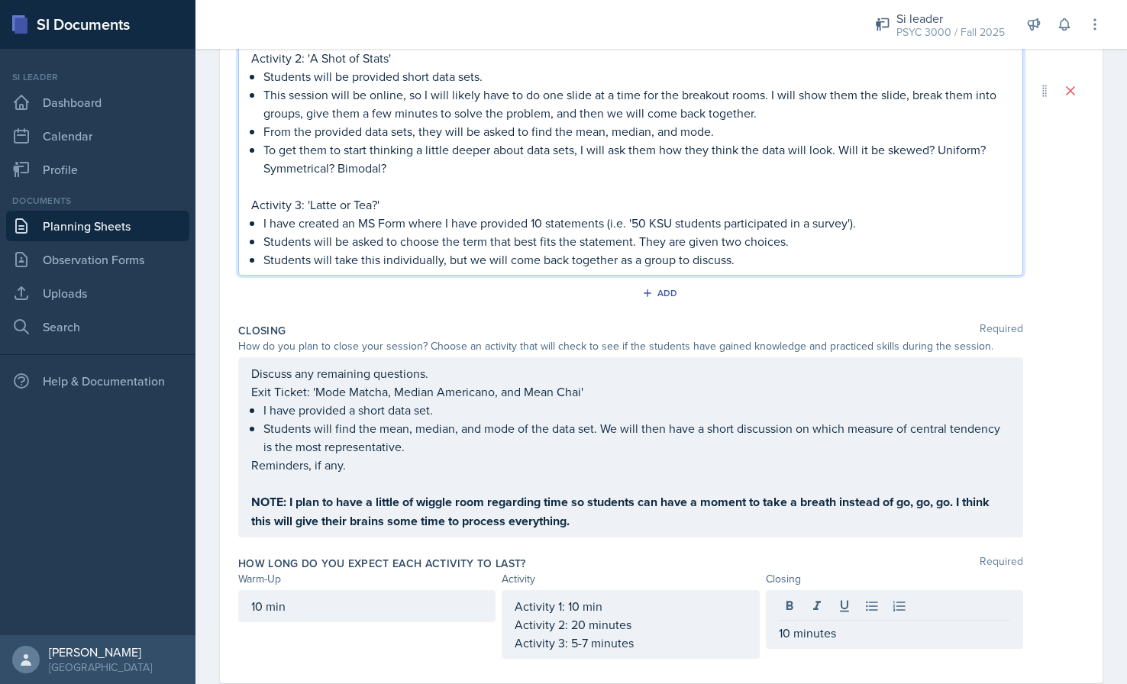
click at [869, 197] on div "Activity 1: 'Notes of the Roasts' I will provide 5 research scenarios. Students…" at bounding box center [630, 104] width 759 height 330
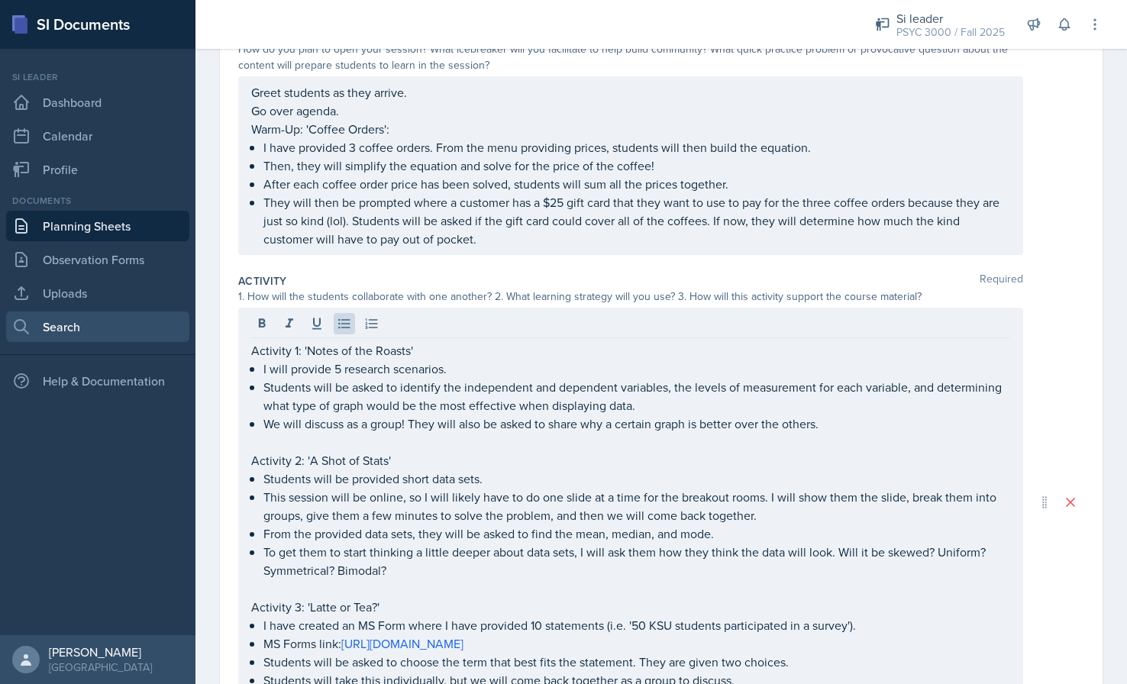
scroll to position [0, 0]
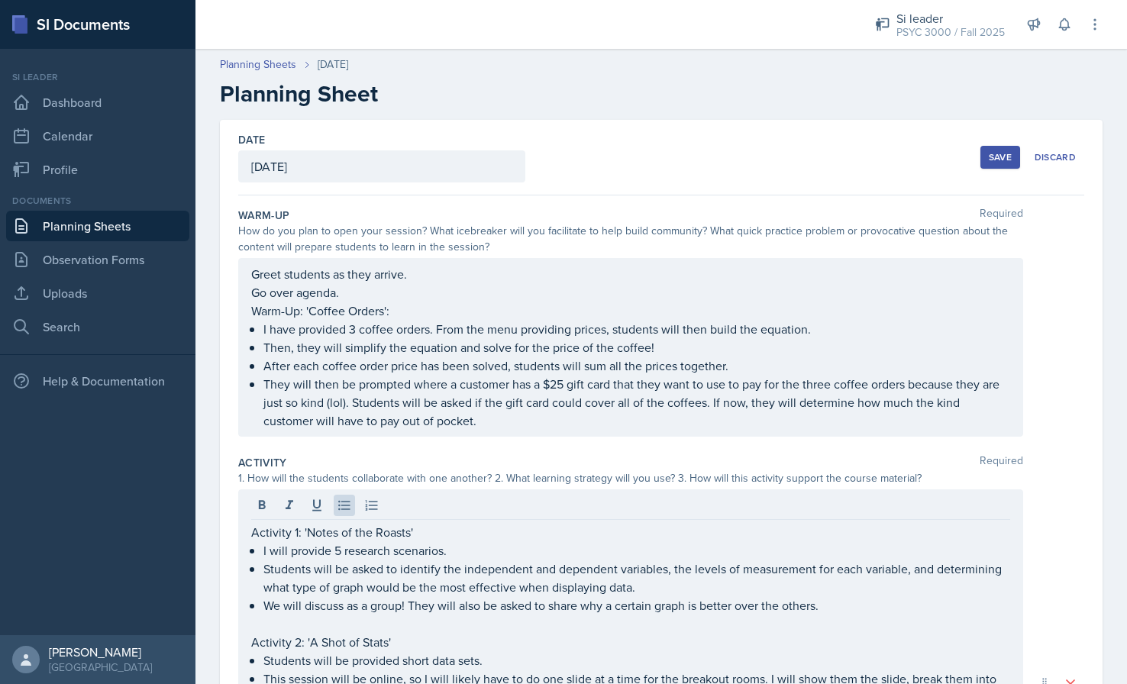
click at [992, 161] on div "Save" at bounding box center [1000, 157] width 23 height 12
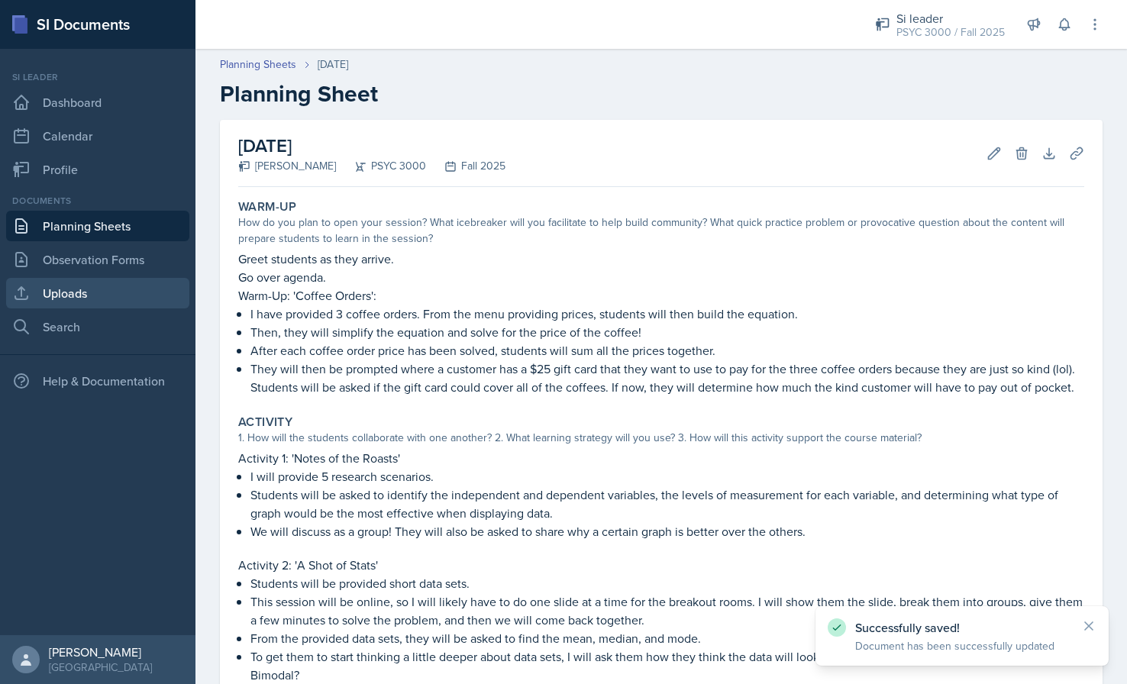
click at [101, 284] on link "Uploads" at bounding box center [97, 293] width 183 height 31
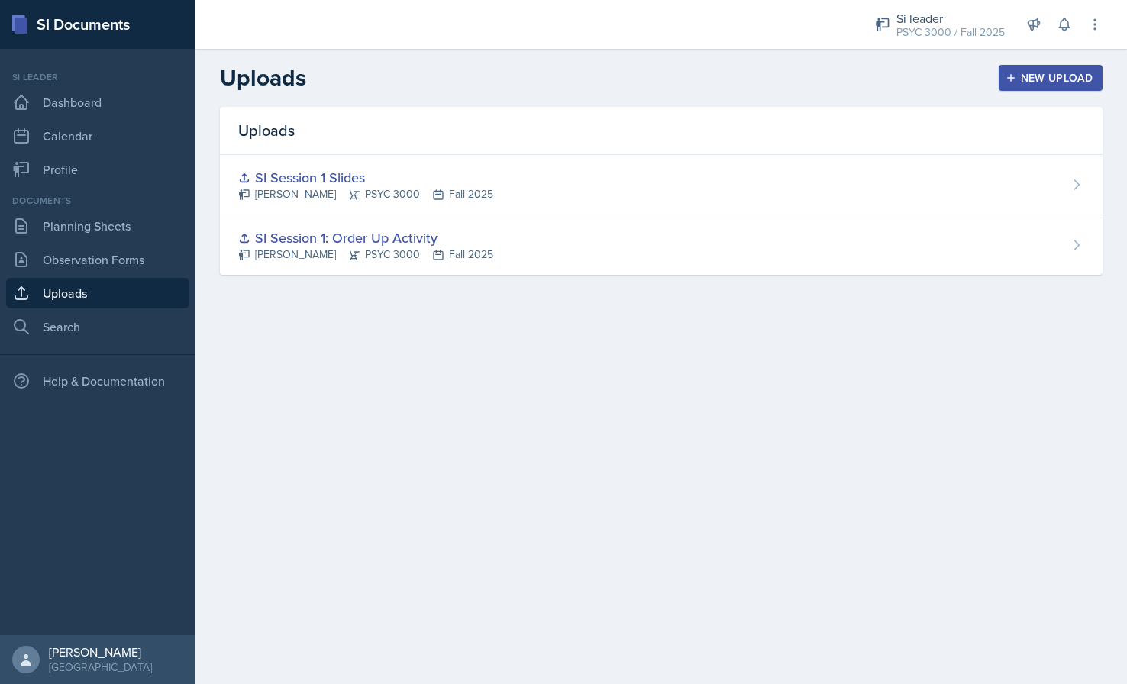
click at [1045, 82] on div "New Upload" at bounding box center [1051, 78] width 85 height 12
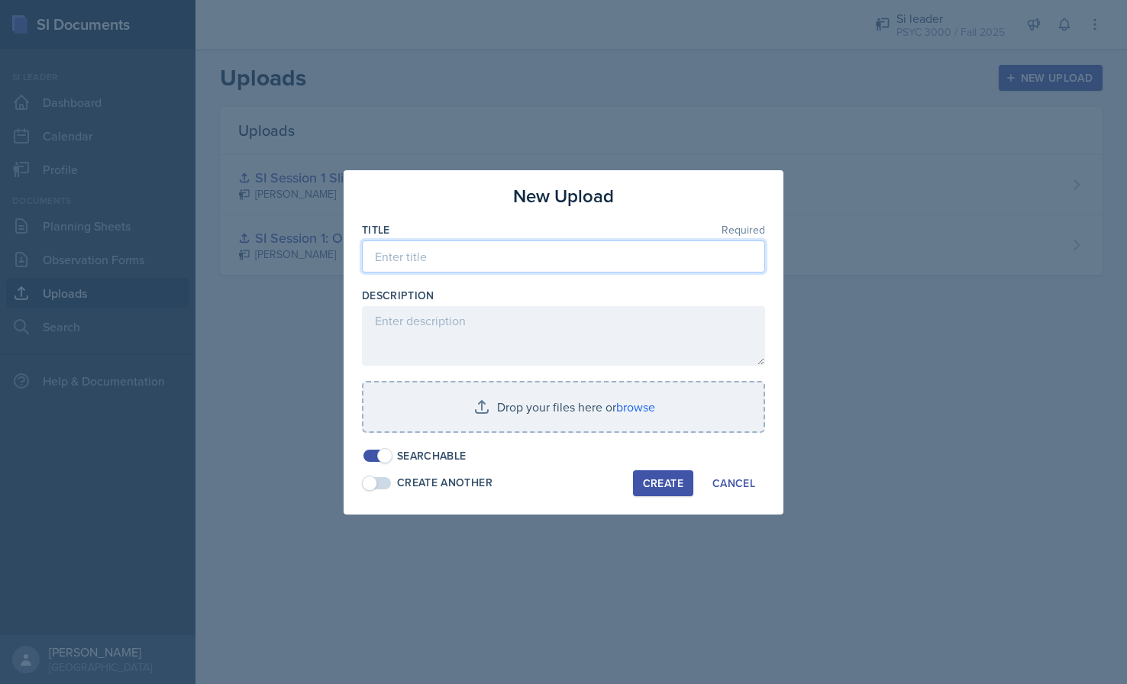
click at [638, 249] on input at bounding box center [563, 257] width 403 height 32
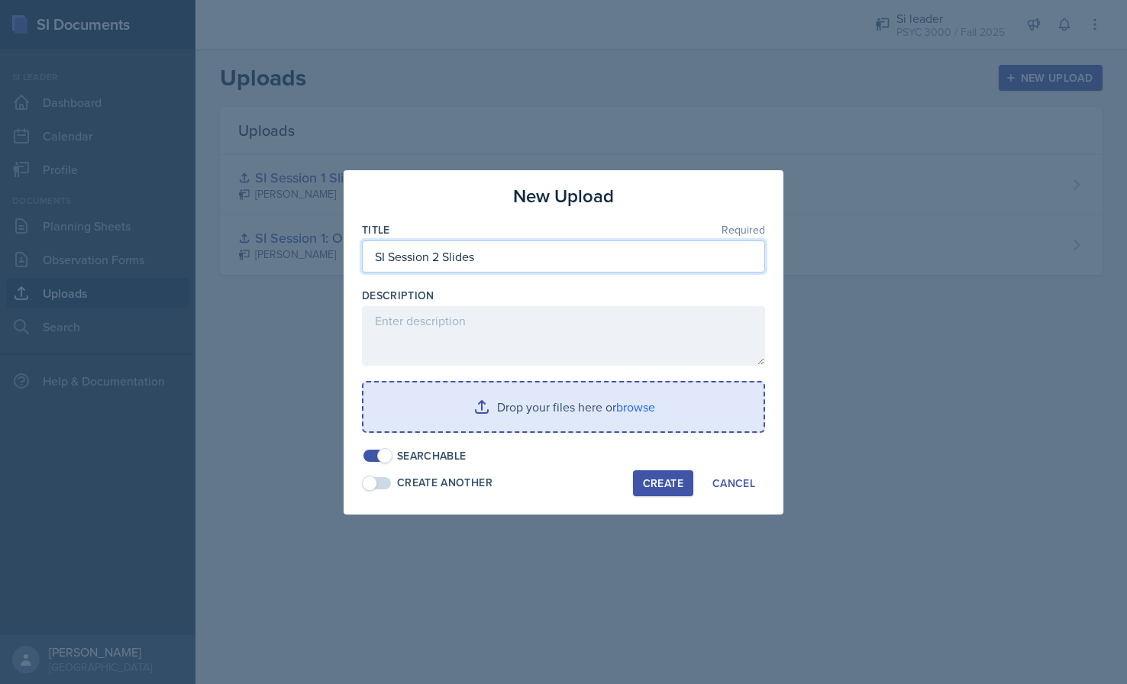
type input "SI Session 2 Slides"
click at [513, 412] on input "file" at bounding box center [564, 407] width 400 height 49
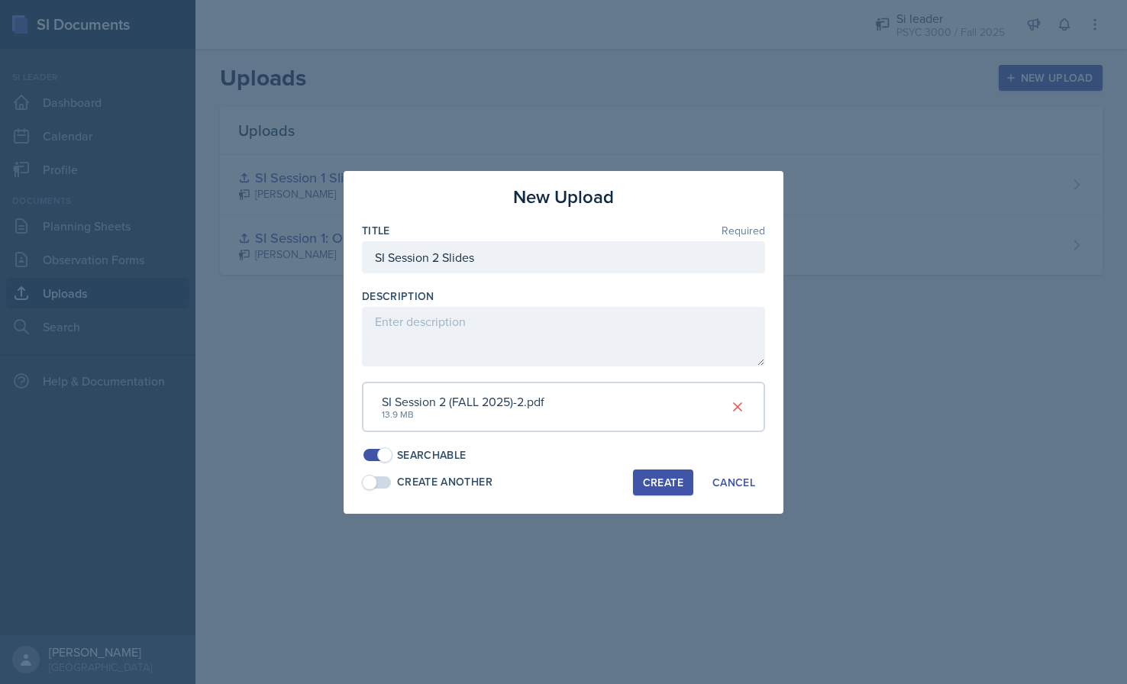
click at [659, 482] on div "Create" at bounding box center [663, 483] width 40 height 12
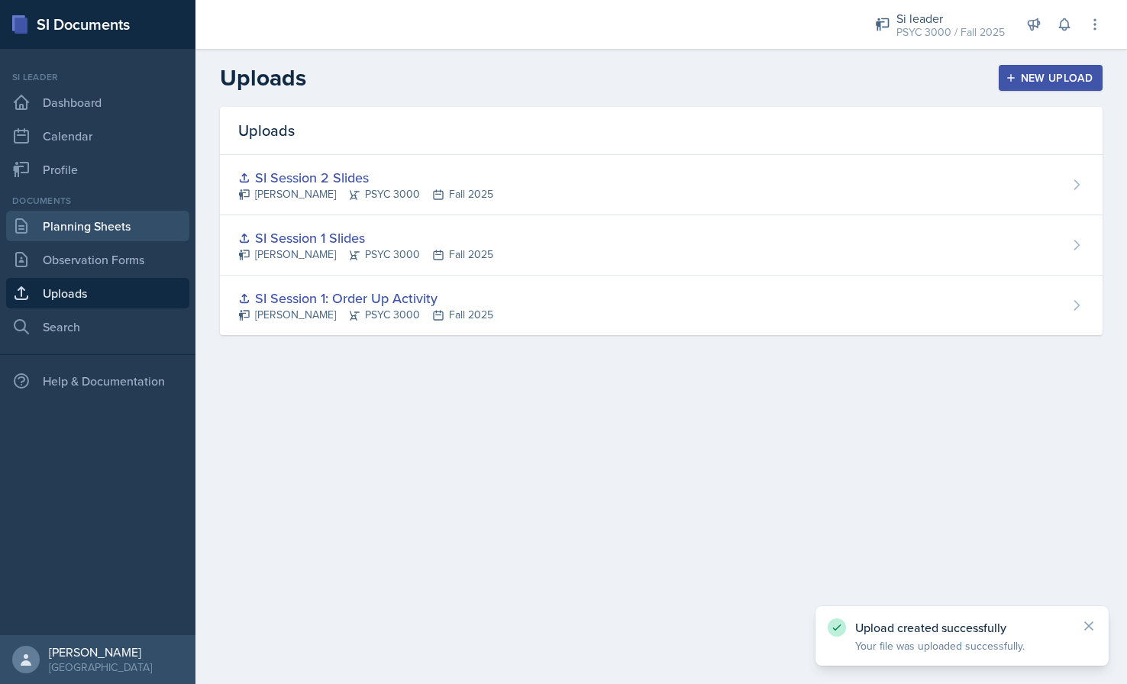
click at [102, 227] on link "Planning Sheets" at bounding box center [97, 226] width 183 height 31
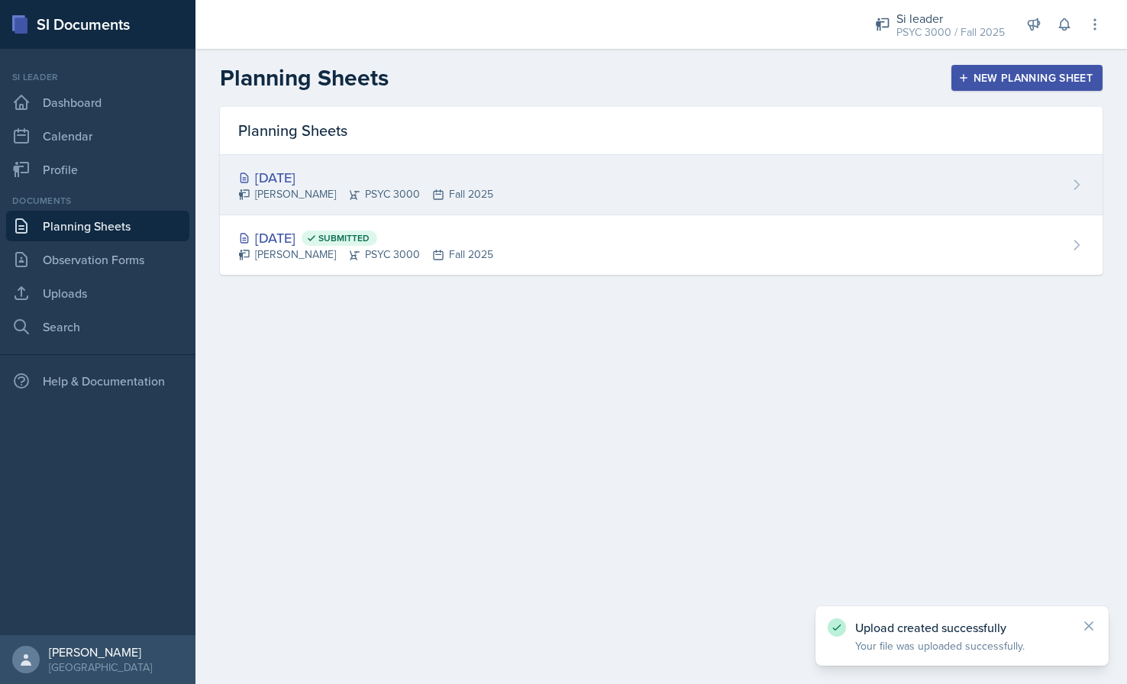
click at [278, 194] on div "[PERSON_NAME] PSYC 3000 Fall 2025" at bounding box center [365, 194] width 255 height 16
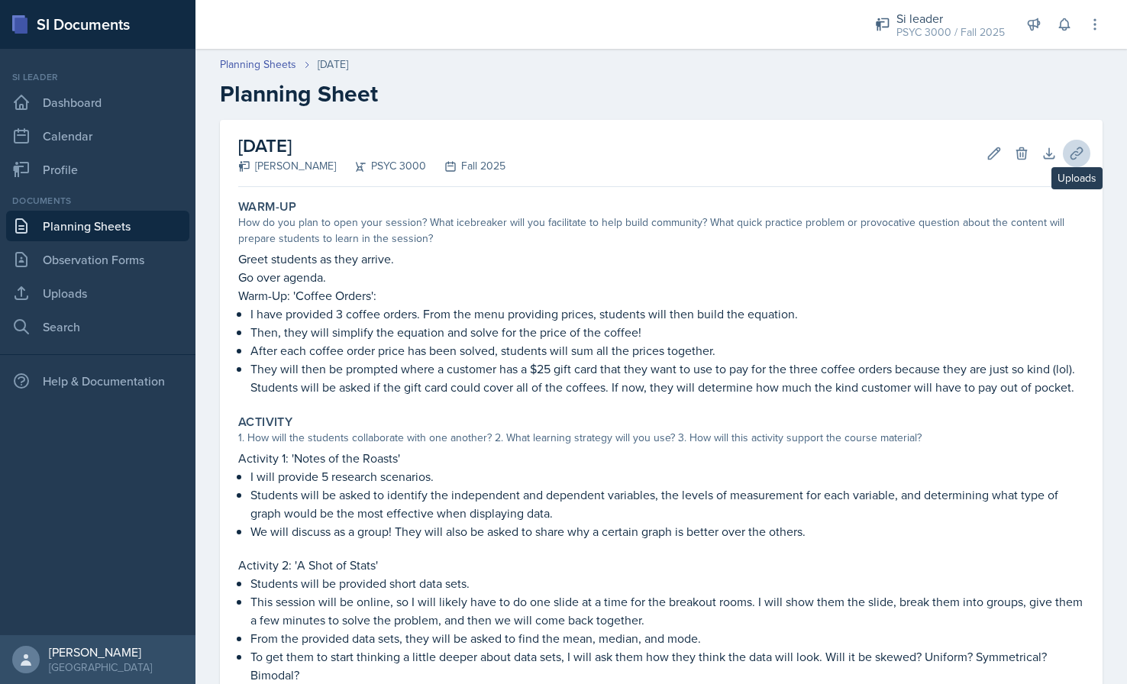
click at [1069, 150] on icon at bounding box center [1076, 153] width 15 height 15
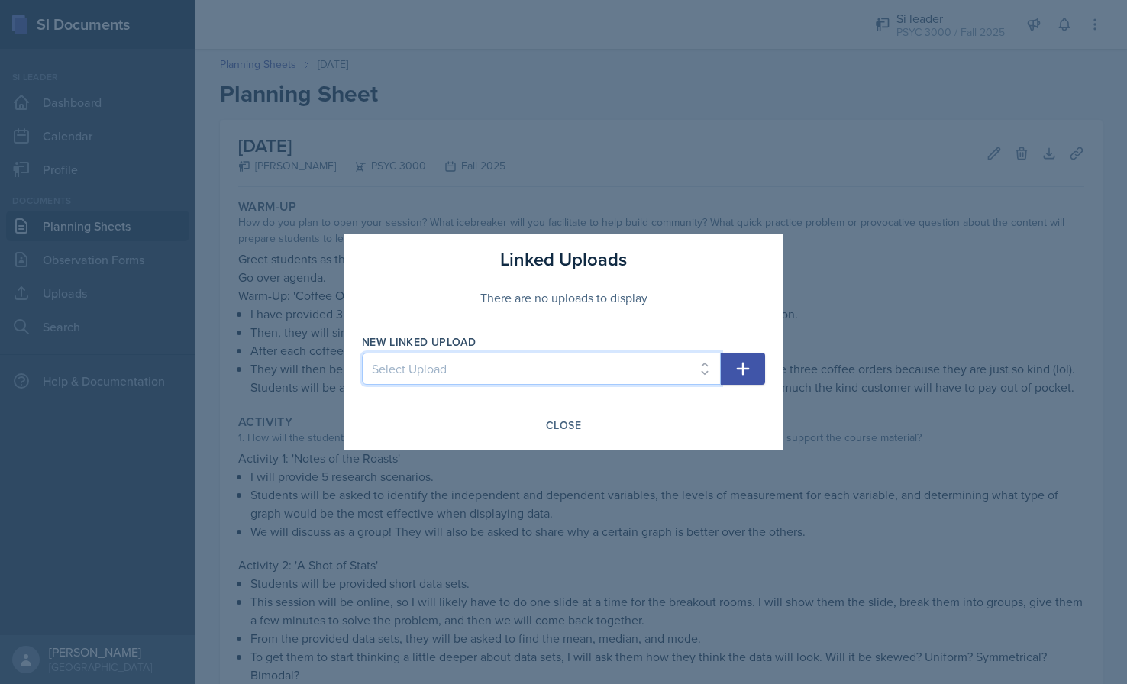
select select "f39794aa-1af2-473a-9481-8b5cf823e675"
click at [743, 358] on button "button" at bounding box center [743, 369] width 44 height 32
select select
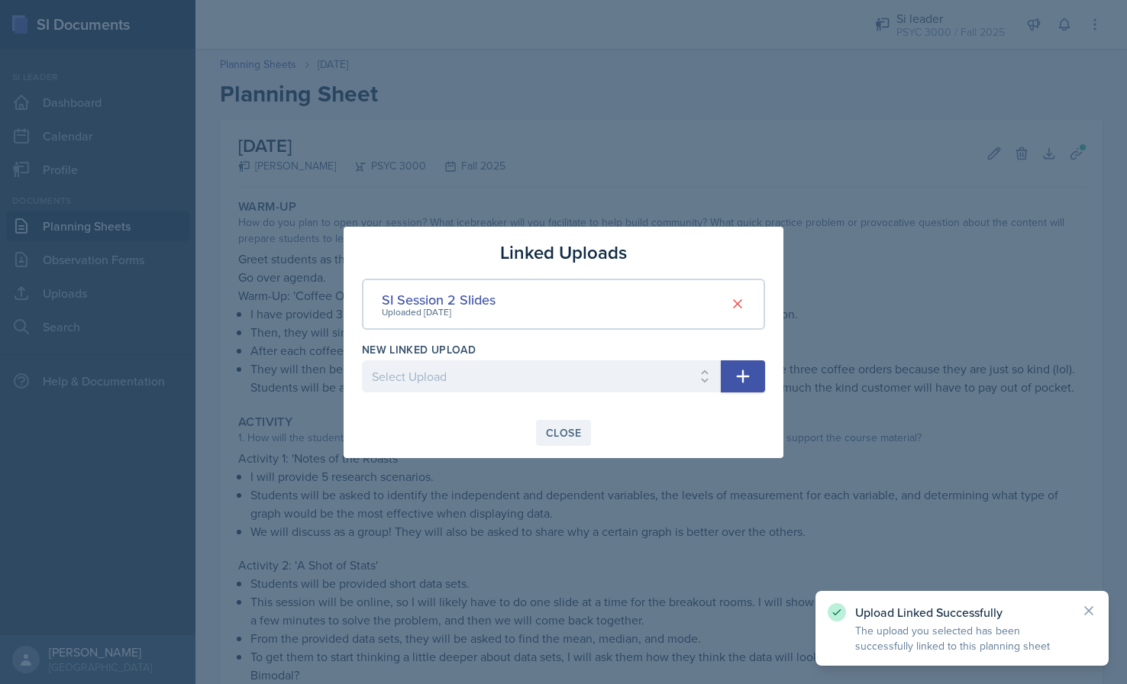
click at [574, 432] on div "Close" at bounding box center [563, 433] width 35 height 12
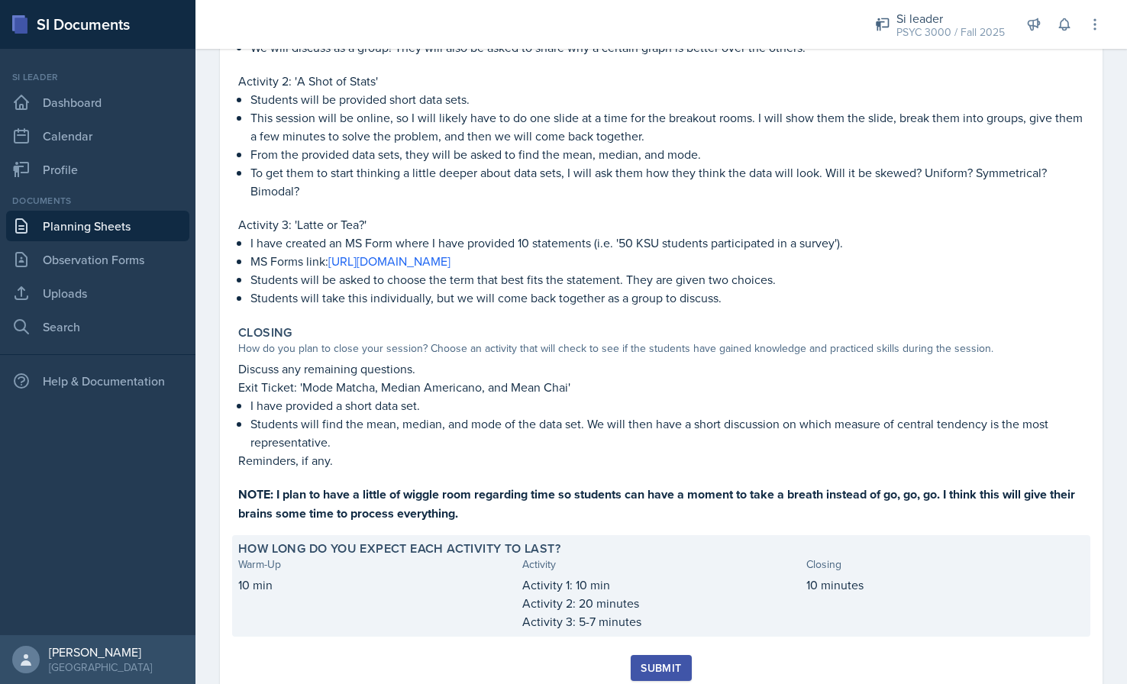
scroll to position [555, 0]
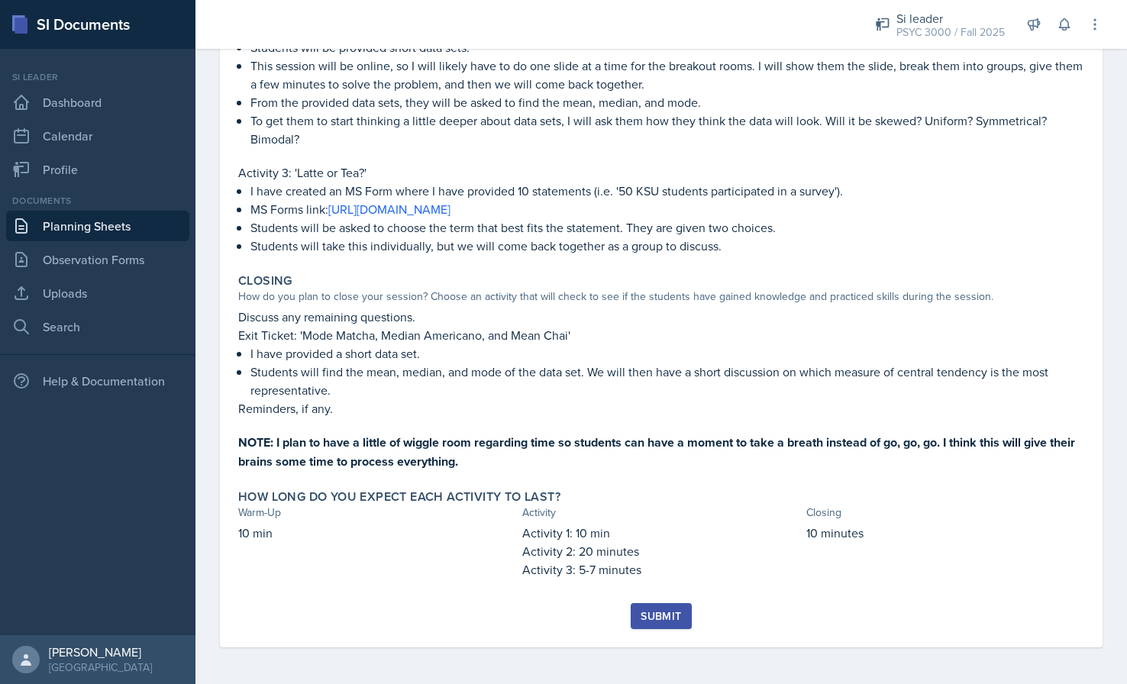
click at [661, 616] on div "Submit" at bounding box center [661, 616] width 40 height 12
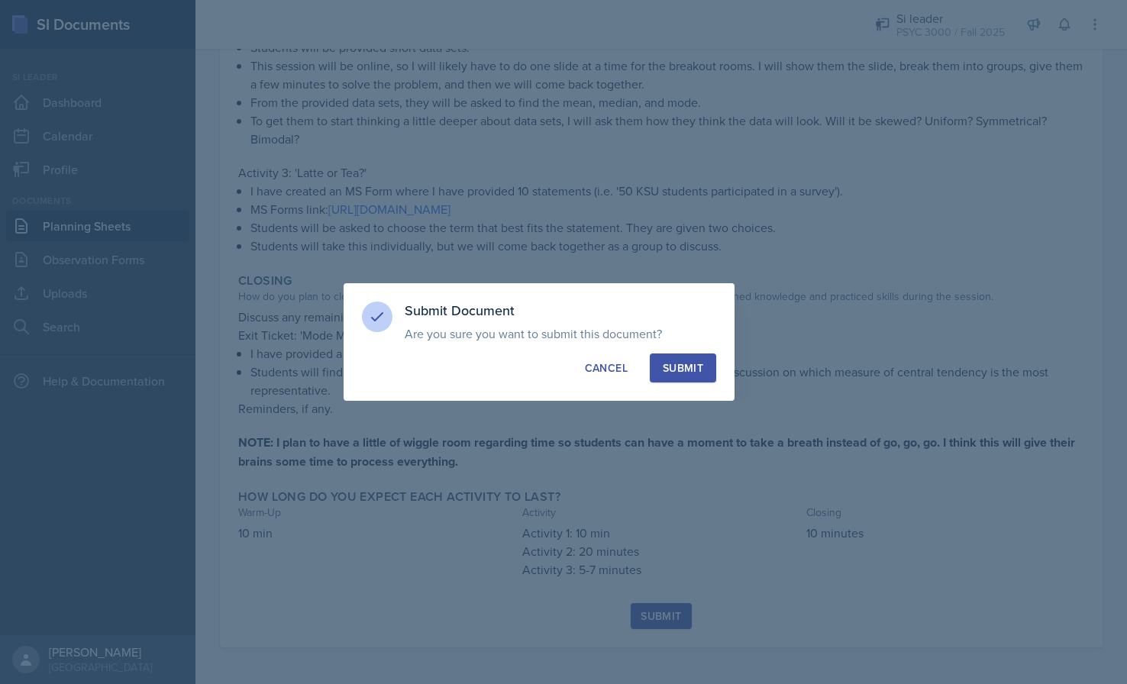
click at [696, 365] on div "Submit" at bounding box center [683, 368] width 40 height 15
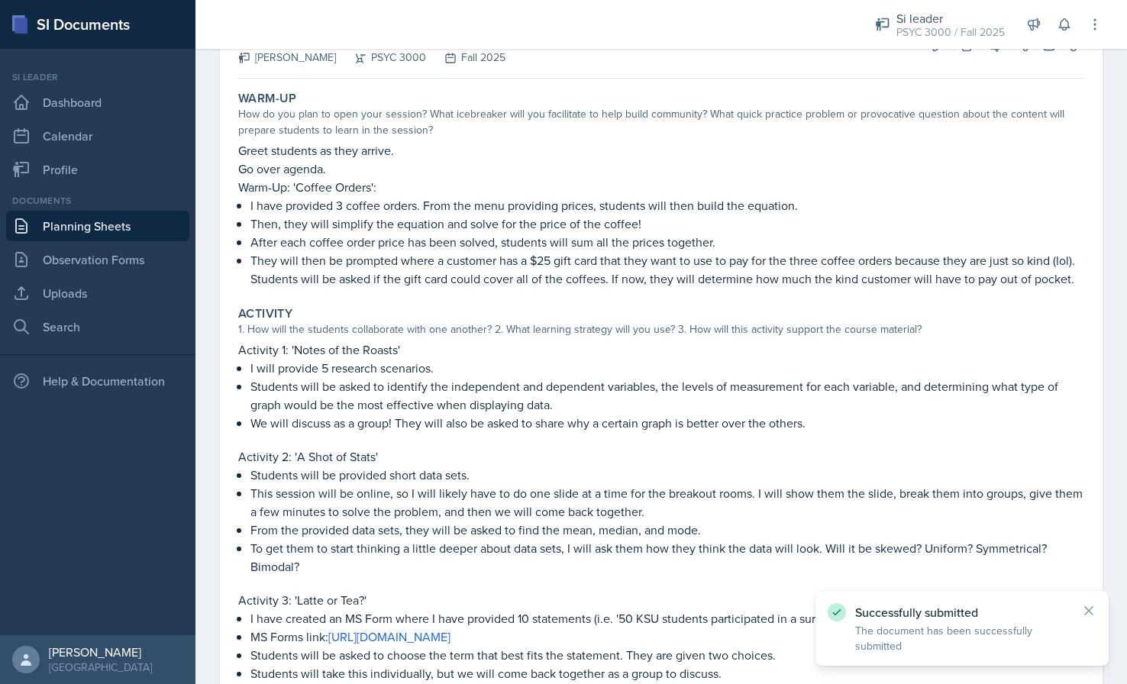
scroll to position [0, 0]
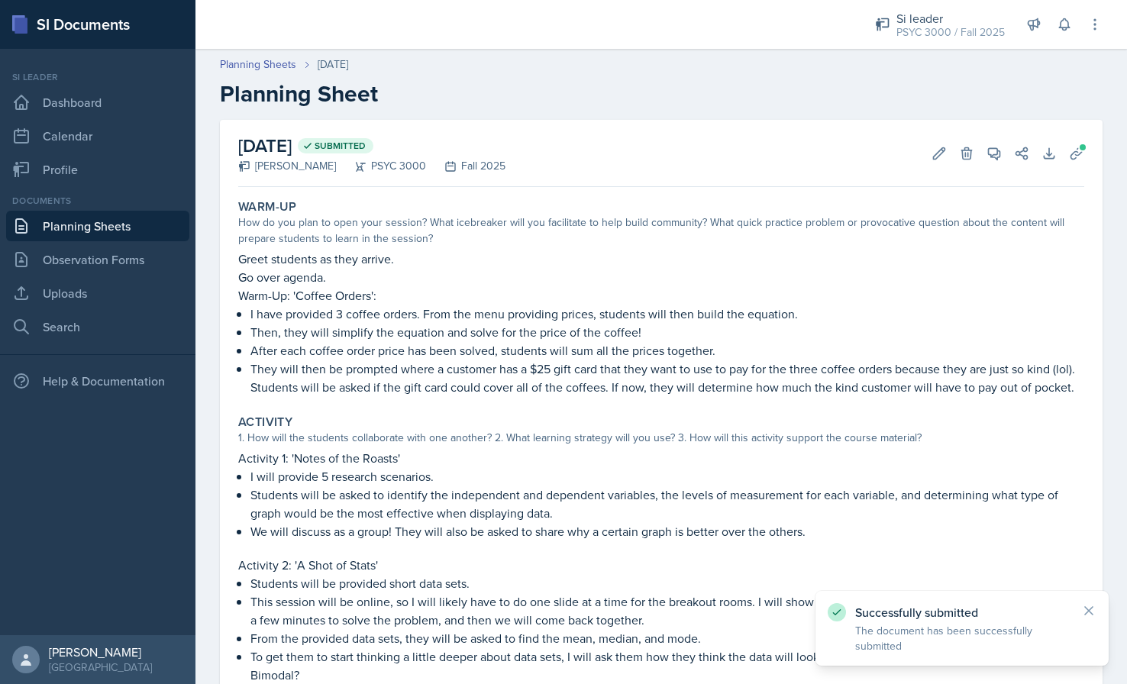
click at [128, 224] on link "Planning Sheets" at bounding box center [97, 226] width 183 height 31
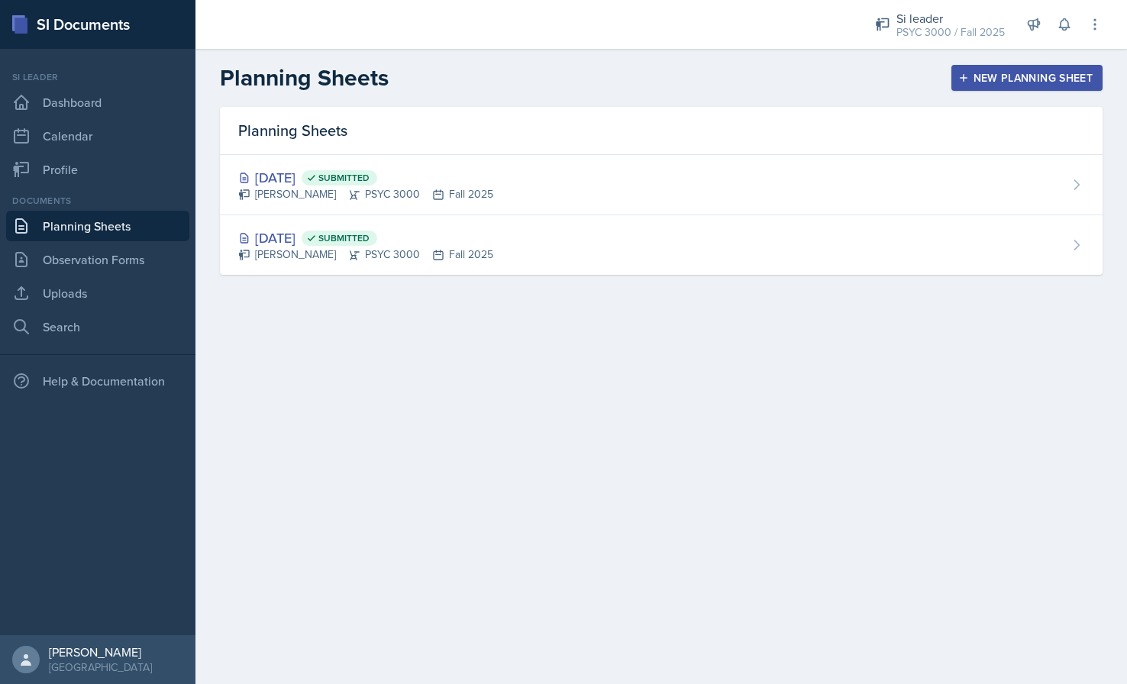
click at [1002, 76] on div "New Planning Sheet" at bounding box center [1027, 78] width 131 height 12
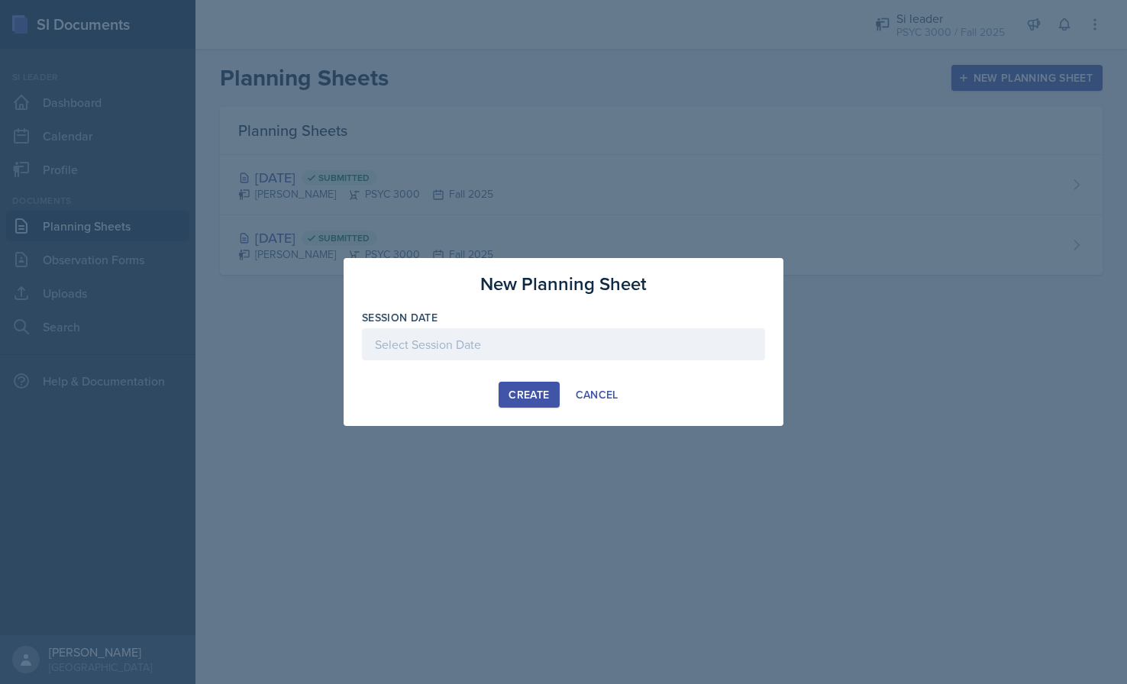
click at [437, 349] on div at bounding box center [563, 344] width 403 height 32
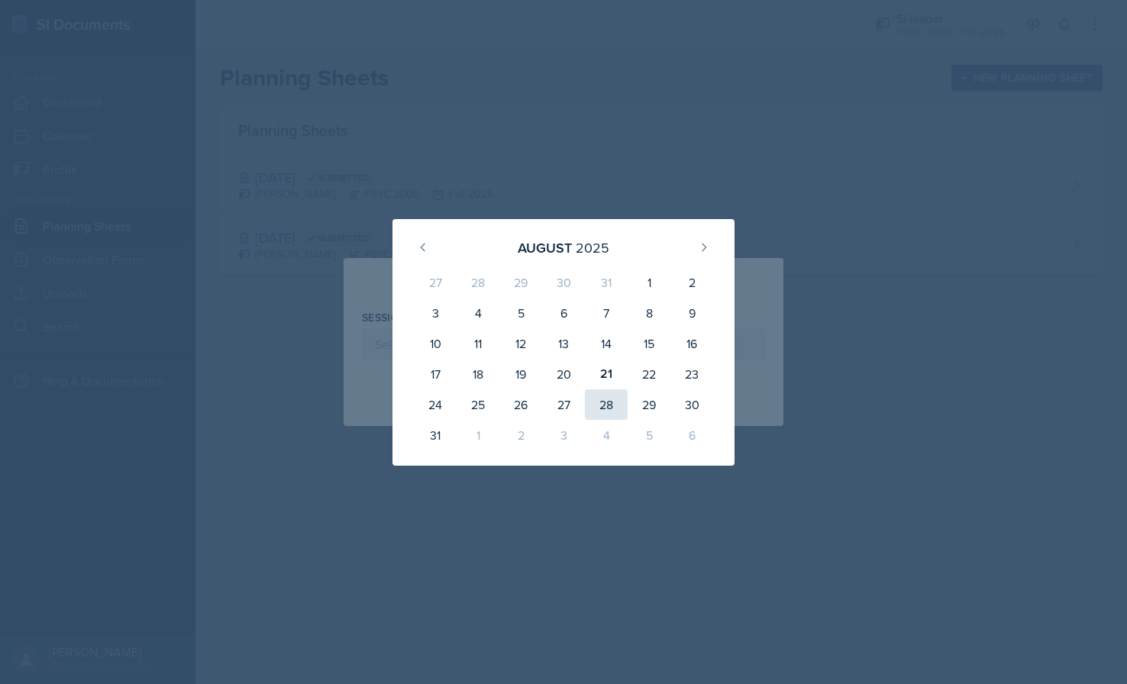
click at [603, 396] on div "28" at bounding box center [606, 405] width 43 height 31
type input "[DATE]"
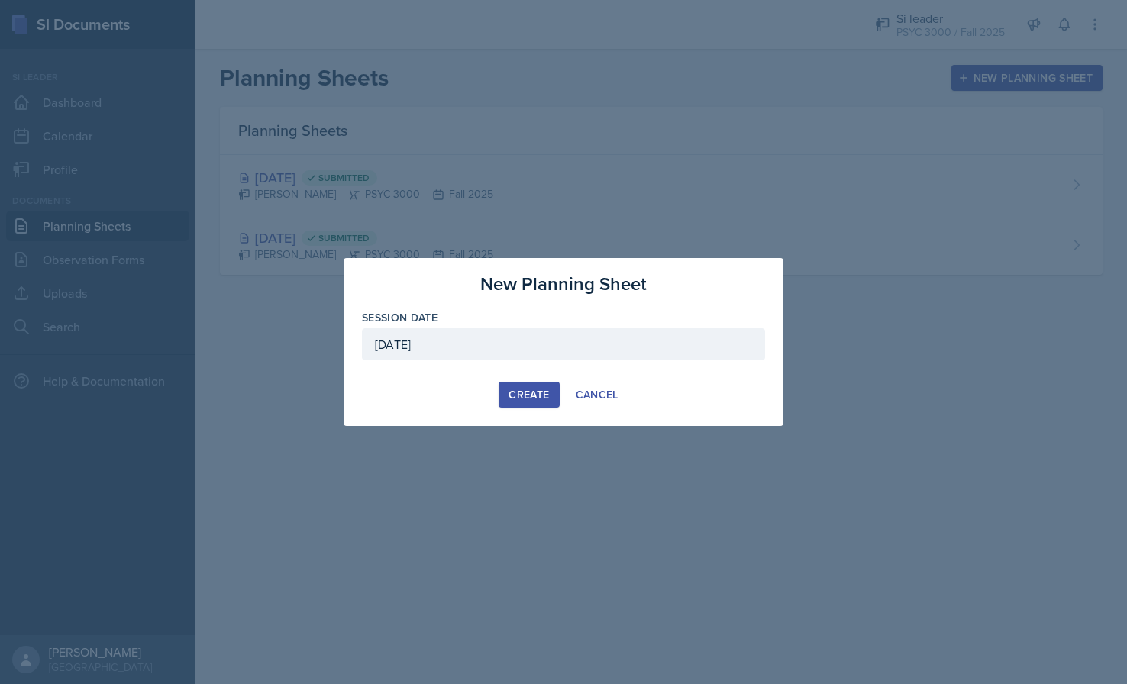
click at [516, 393] on div "Create" at bounding box center [529, 395] width 40 height 12
